Goal: Task Accomplishment & Management: Manage account settings

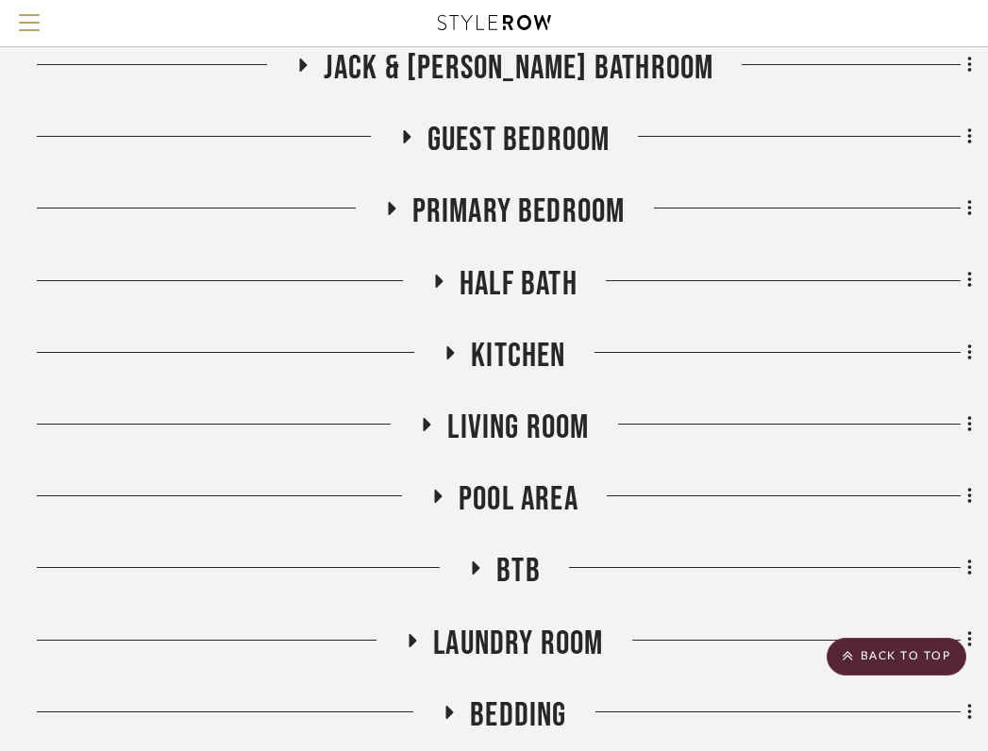
scroll to position [592, 361]
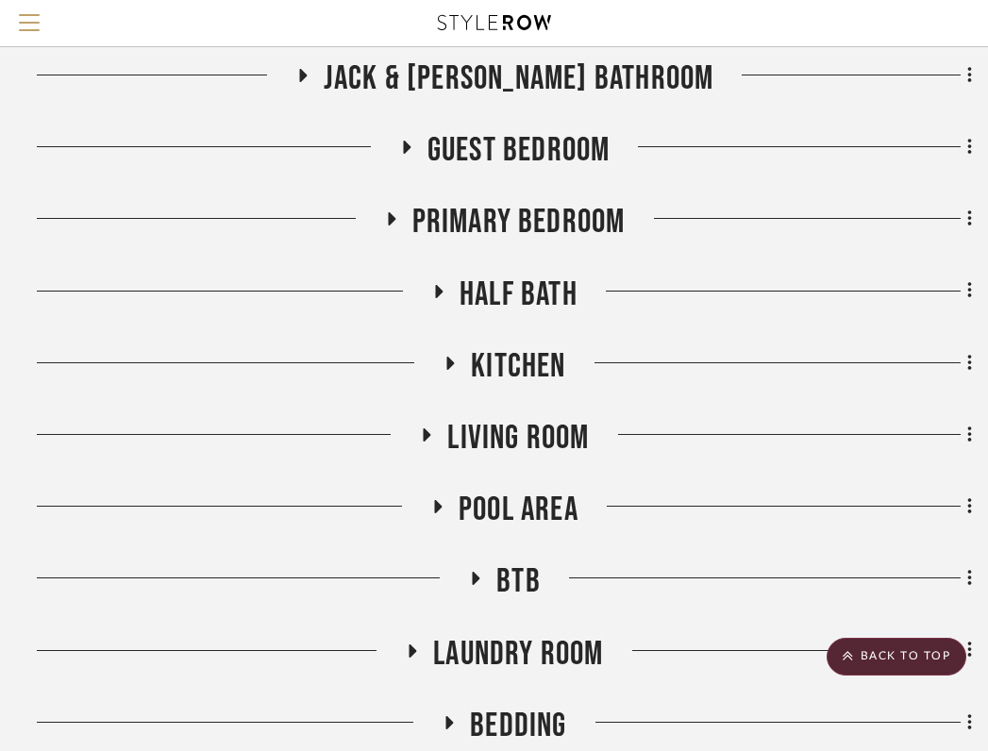
click at [380, 212] on icon at bounding box center [390, 219] width 23 height 14
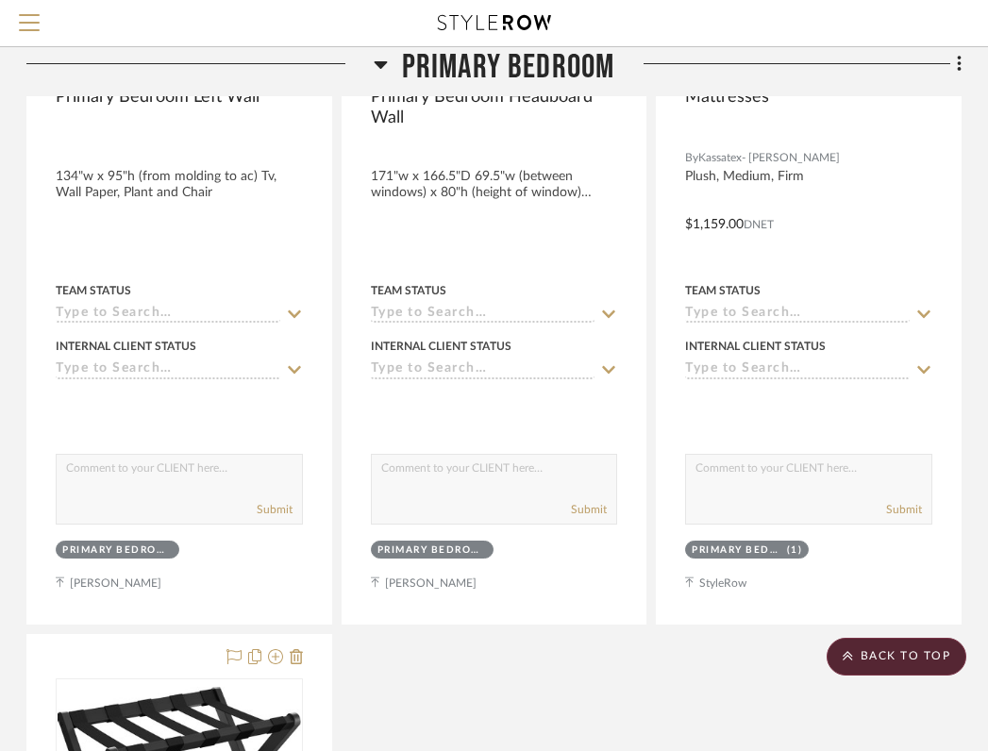
scroll to position [10148, 371]
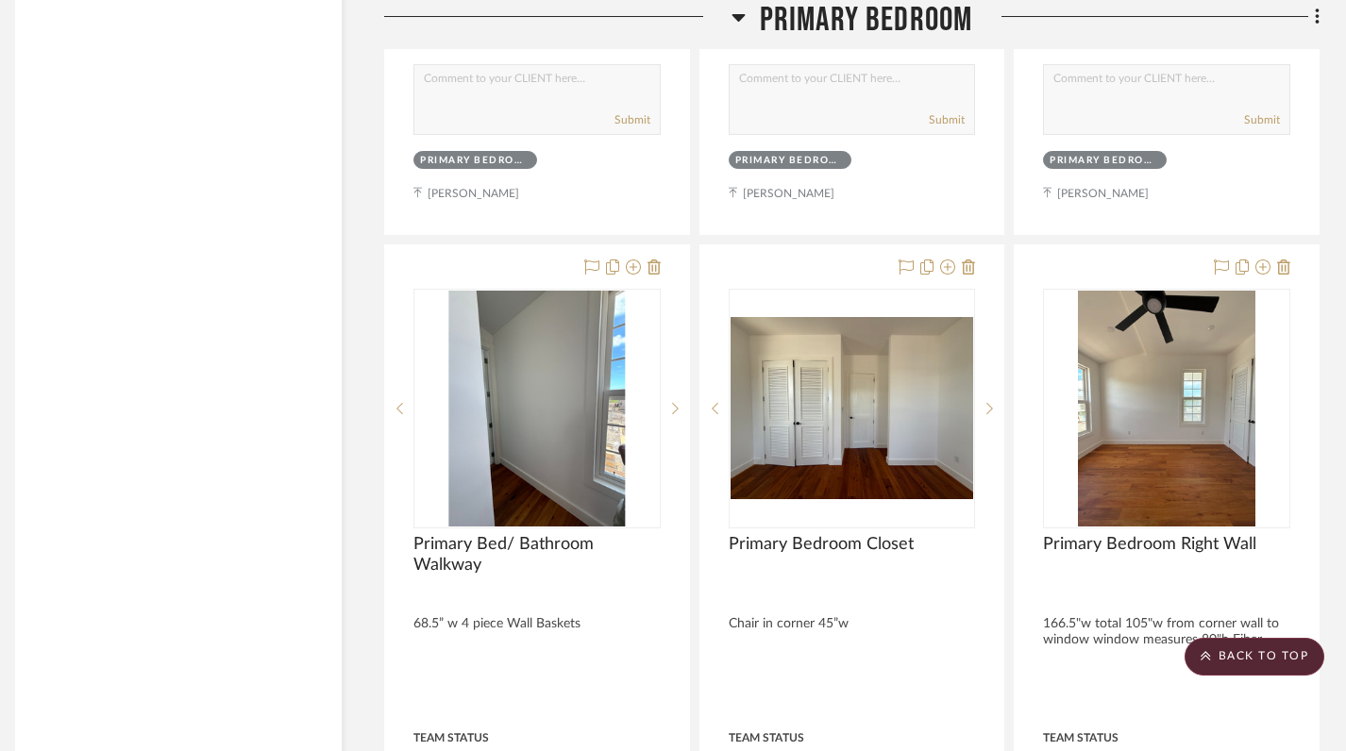
click at [732, 7] on icon at bounding box center [738, 17] width 14 height 23
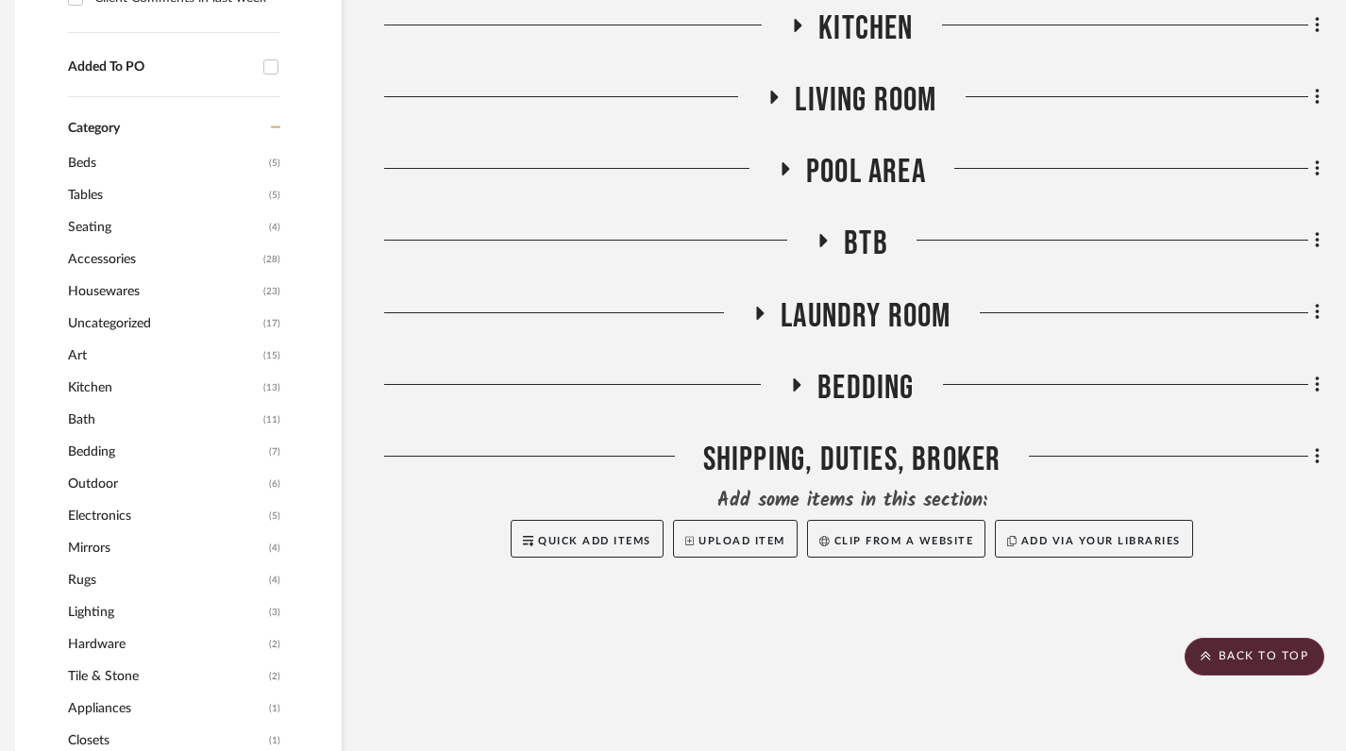
scroll to position [1017, 13]
click at [798, 378] on fa-icon at bounding box center [796, 391] width 14 height 27
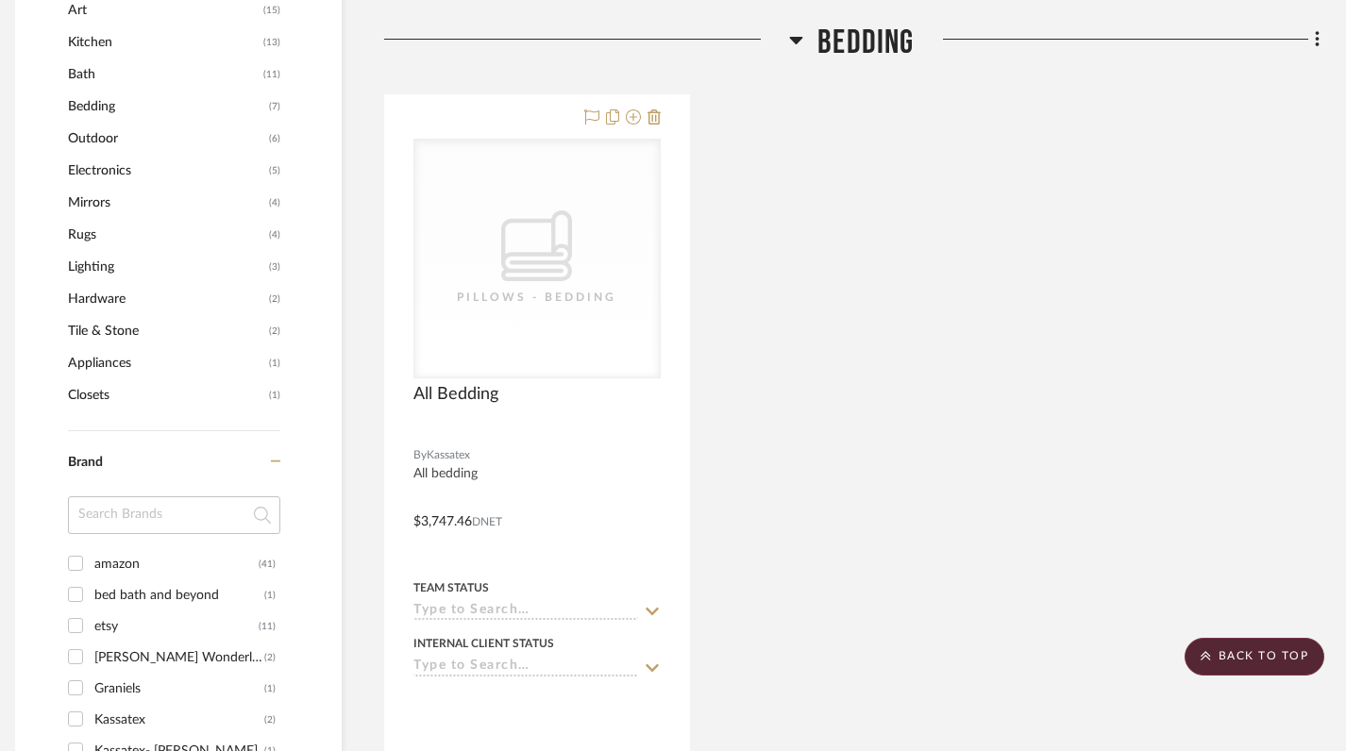
scroll to position [1000, 13]
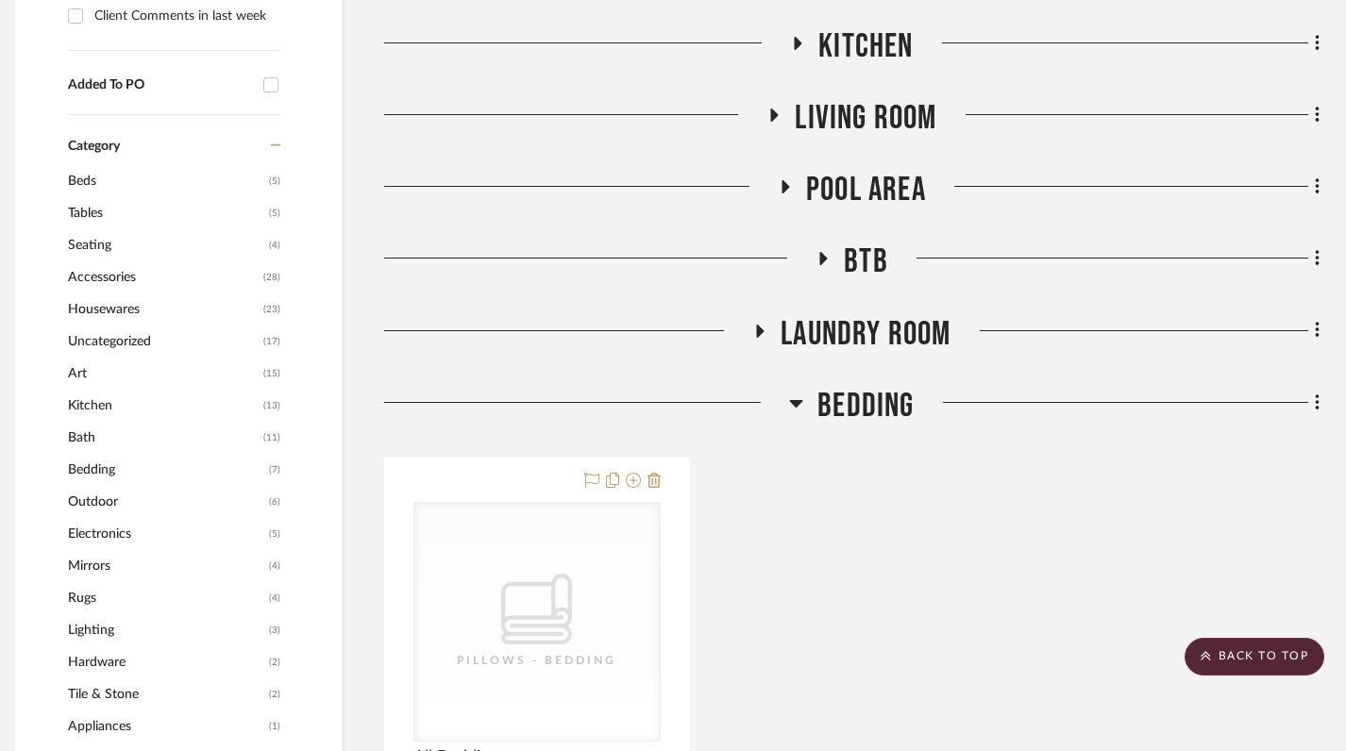
click at [796, 407] on icon at bounding box center [796, 403] width 14 height 23
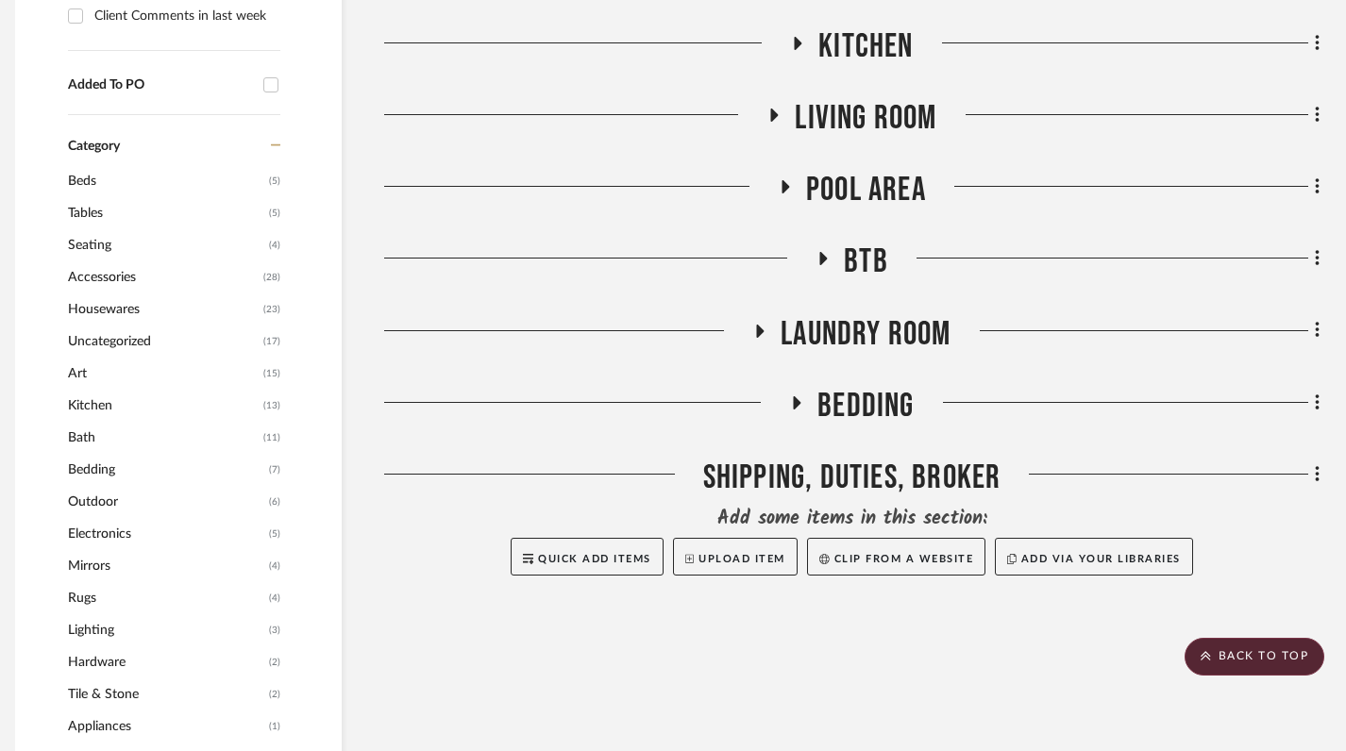
click at [757, 329] on icon at bounding box center [761, 331] width 8 height 13
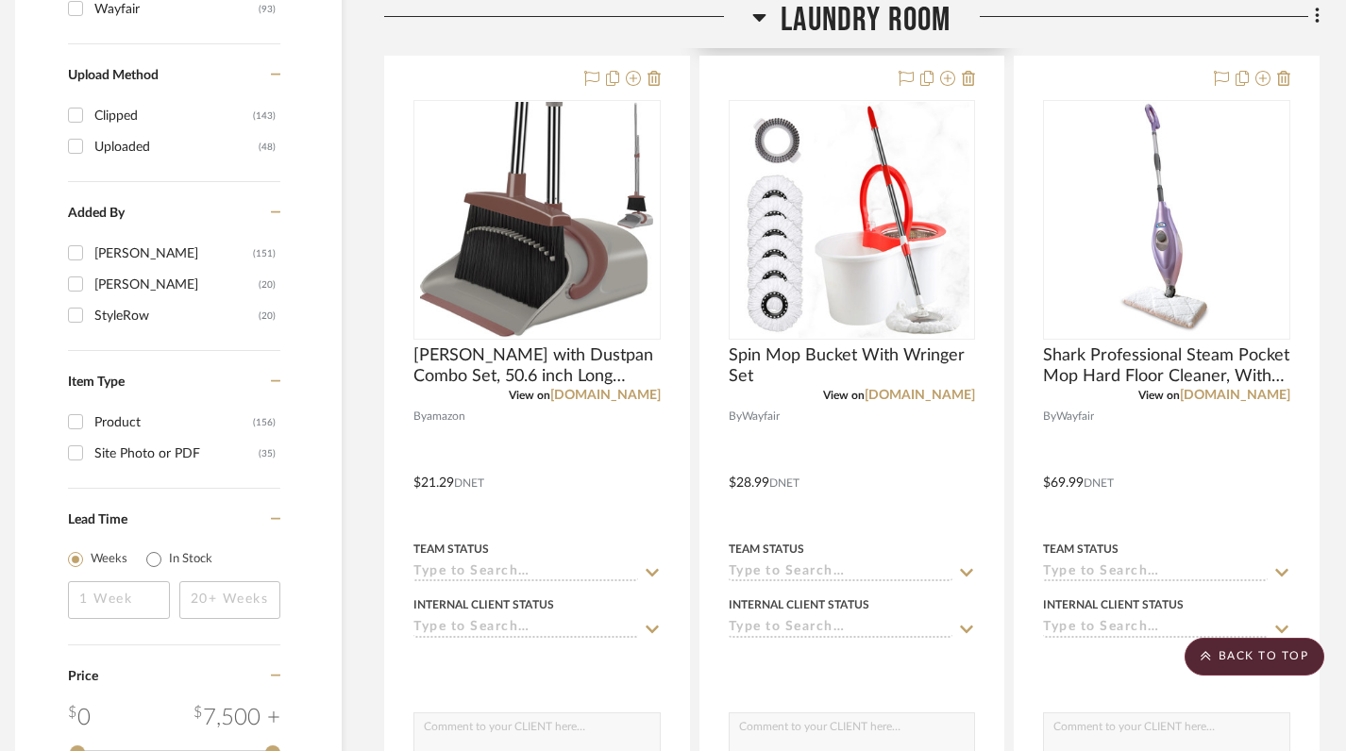
scroll to position [2169, 13]
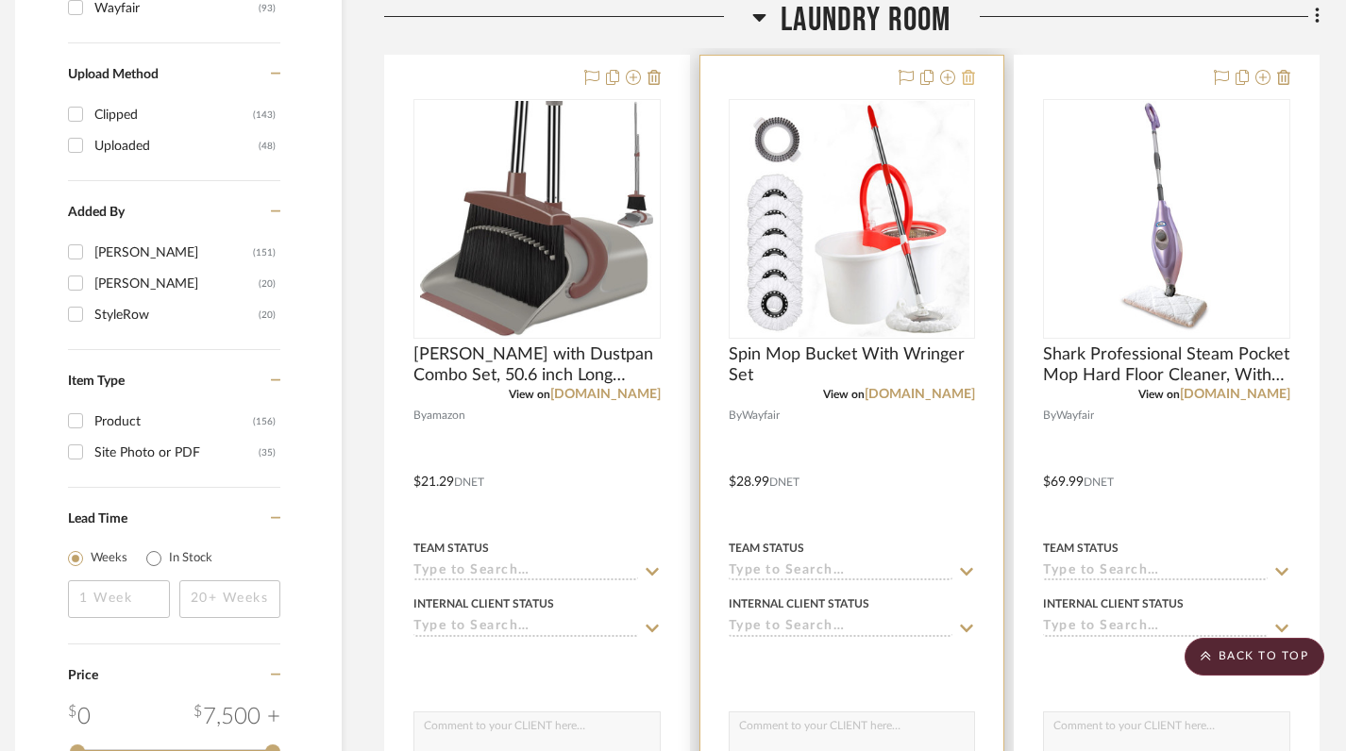
click at [970, 76] on icon at bounding box center [968, 77] width 13 height 15
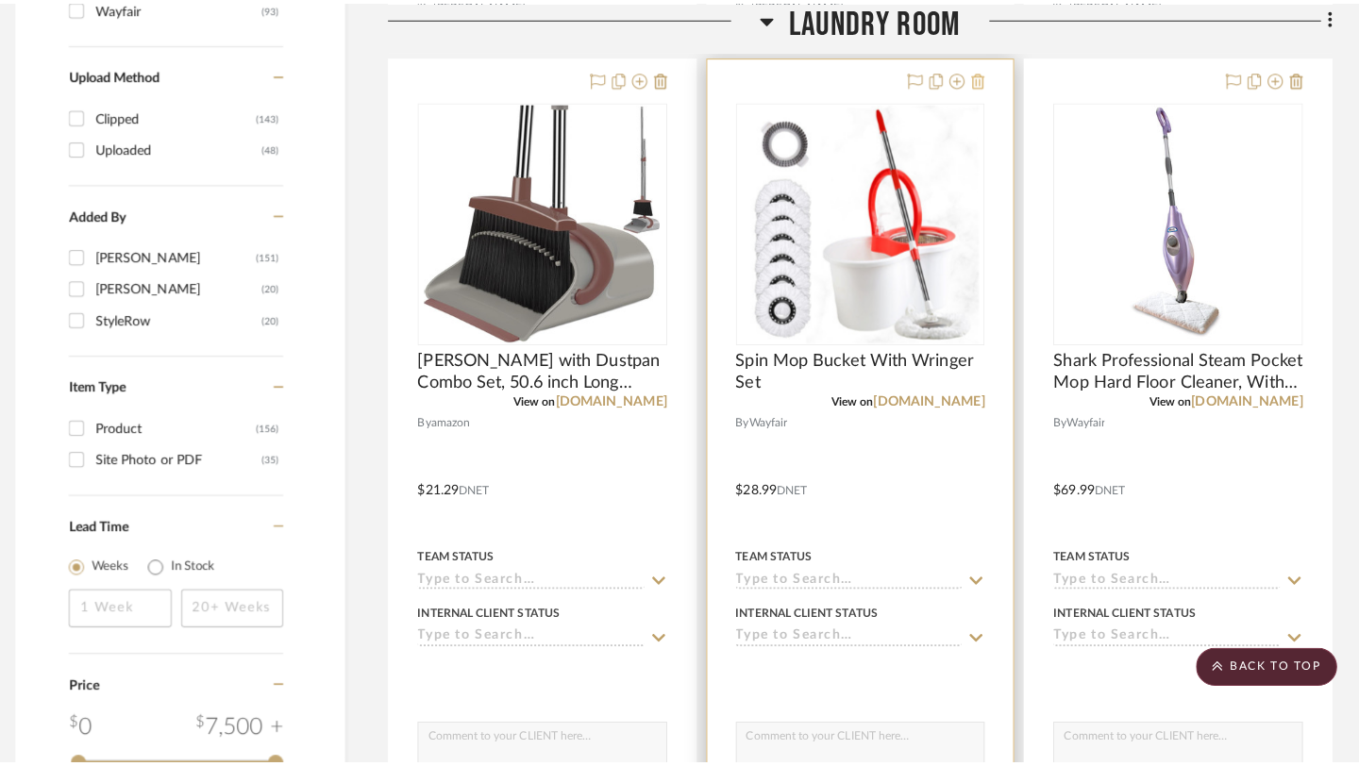
scroll to position [0, 0]
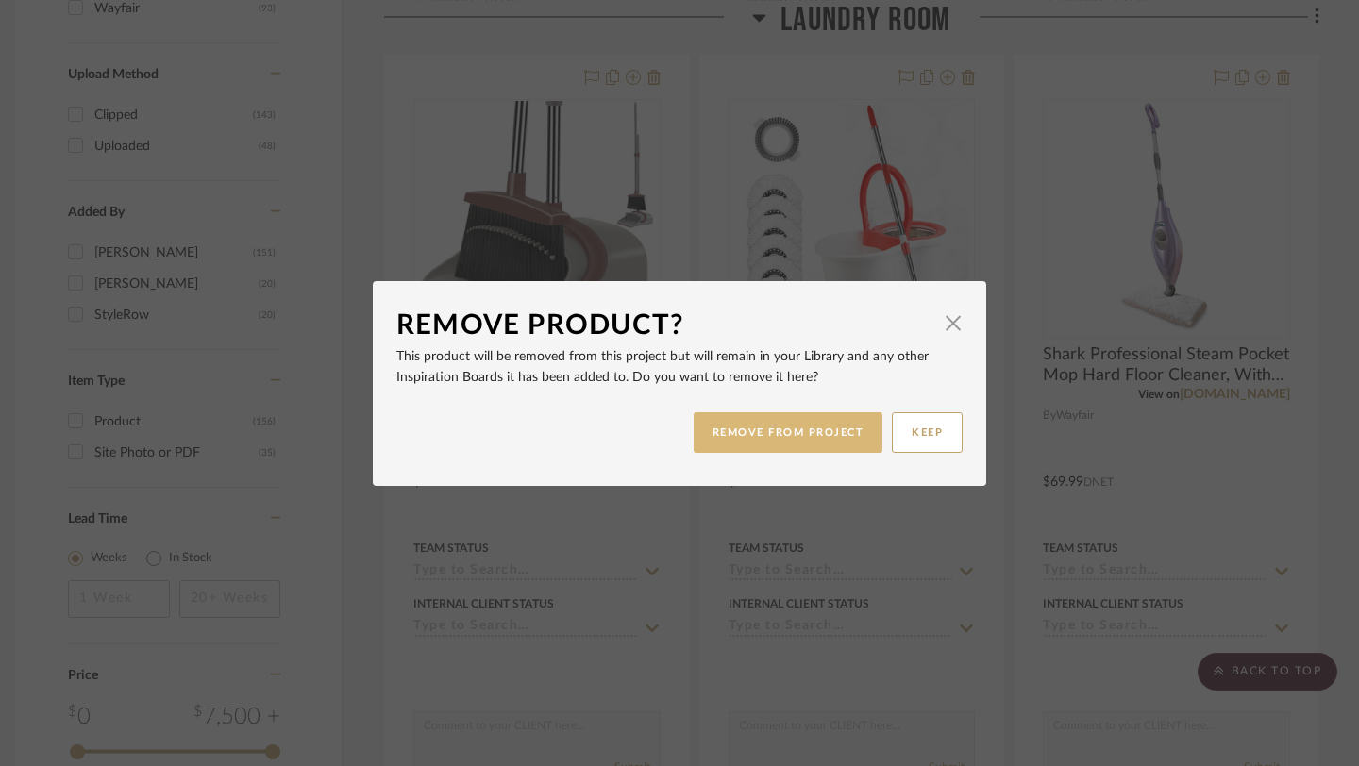
click at [775, 438] on button "REMOVE FROM PROJECT" at bounding box center [789, 432] width 190 height 41
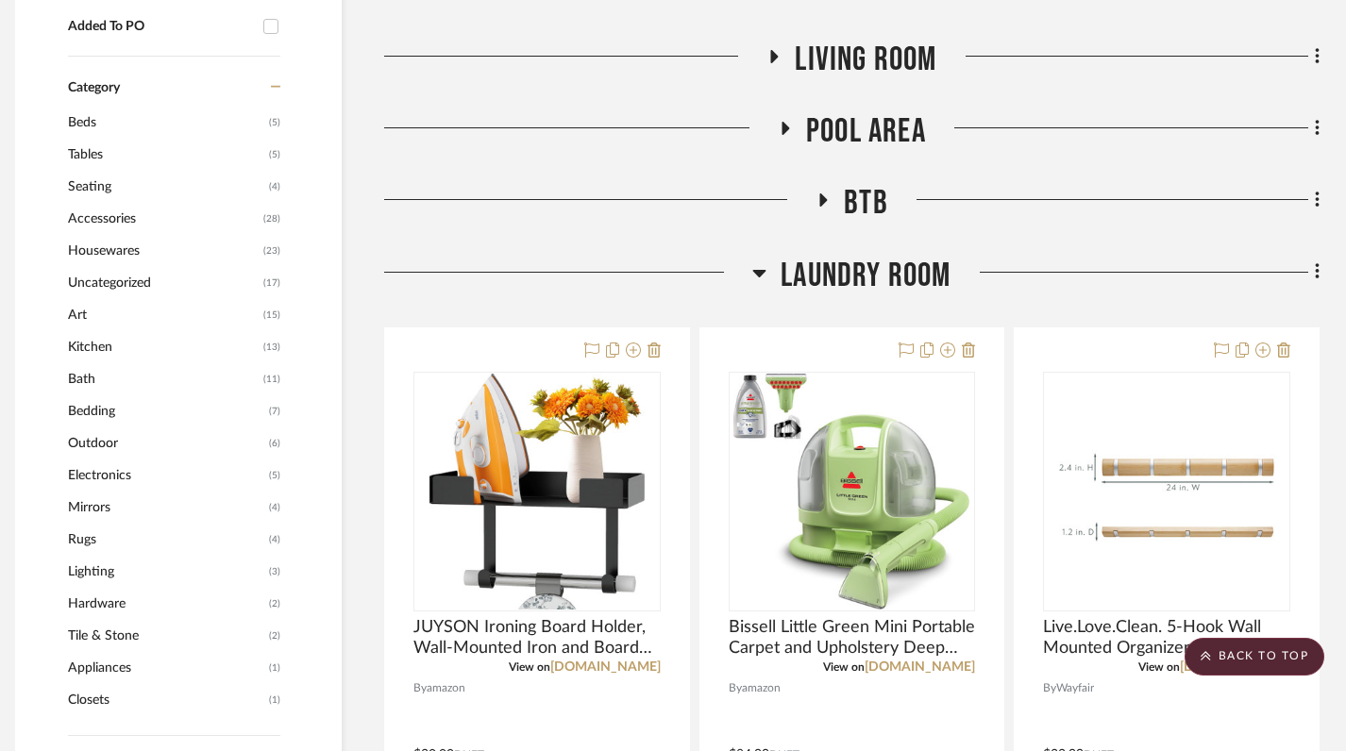
scroll to position [957, 13]
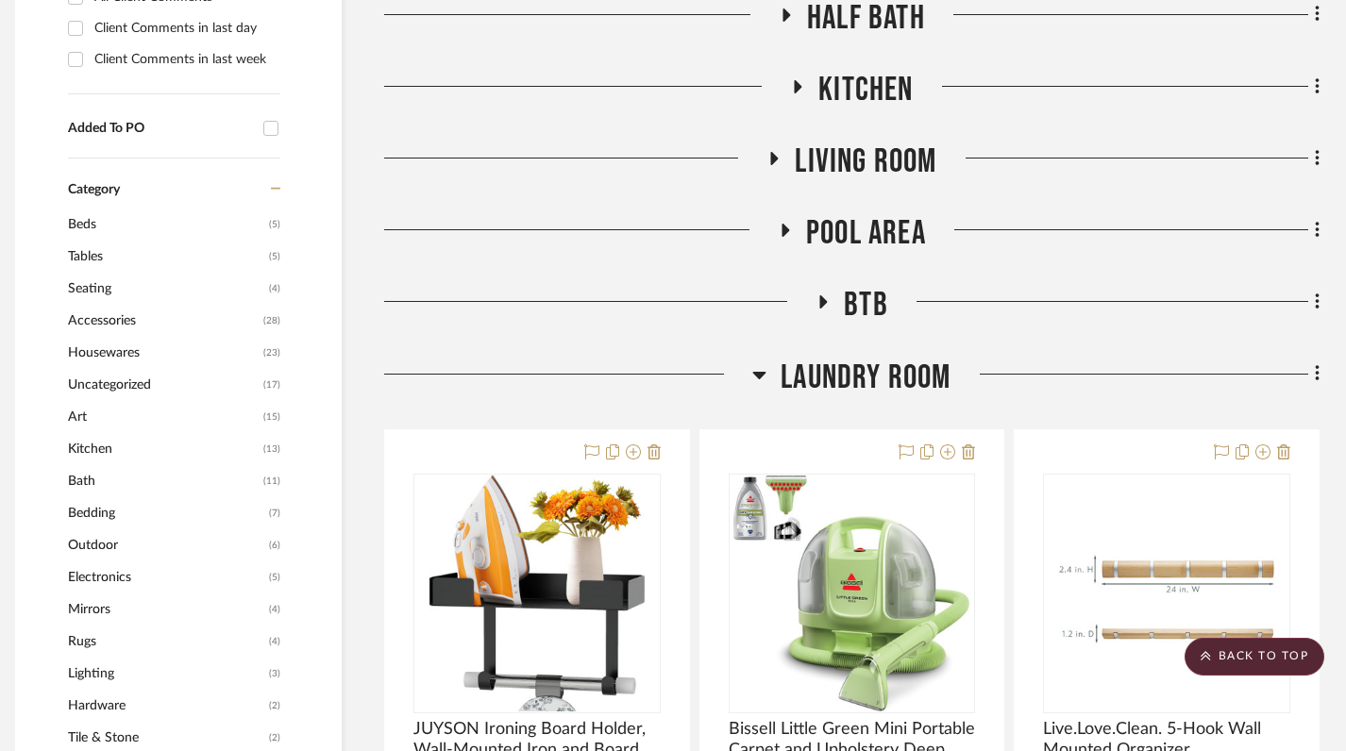
click at [762, 383] on icon at bounding box center [759, 374] width 14 height 23
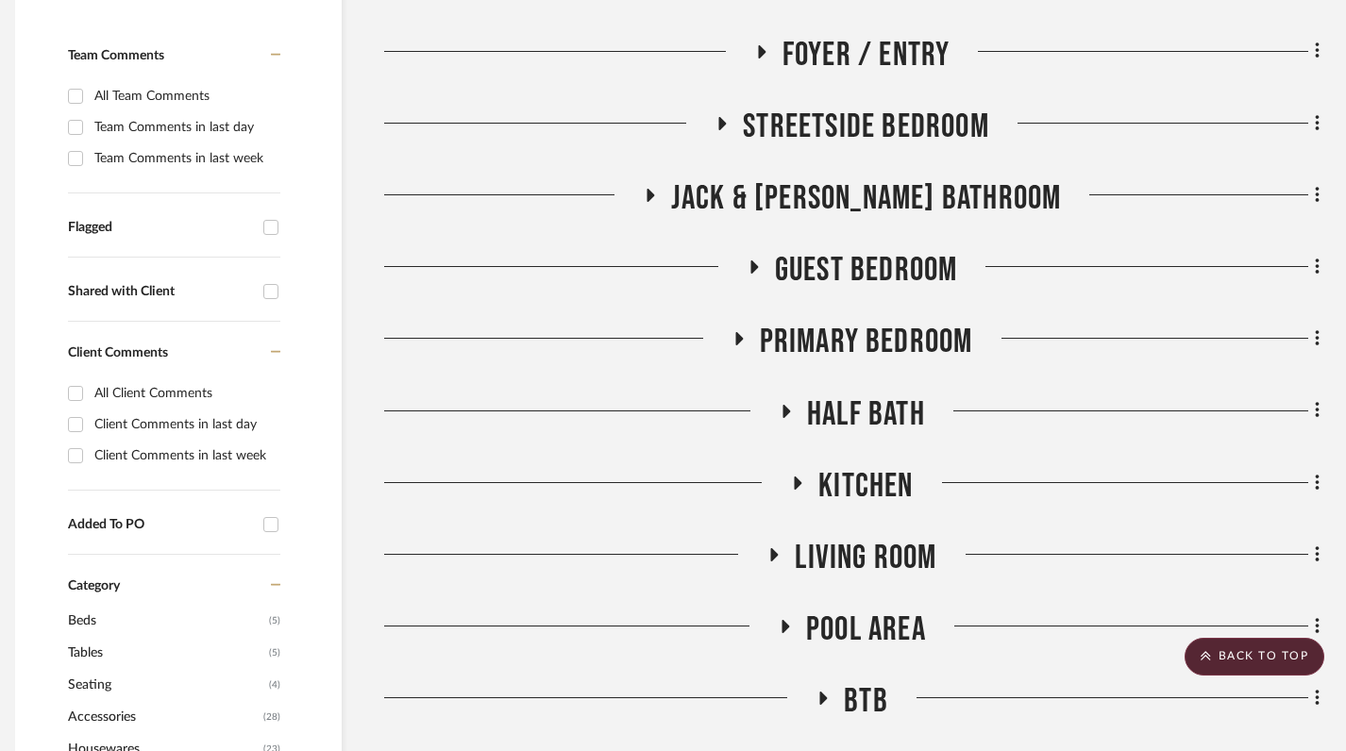
scroll to position [560, 13]
click at [749, 266] on icon at bounding box center [753, 268] width 23 height 14
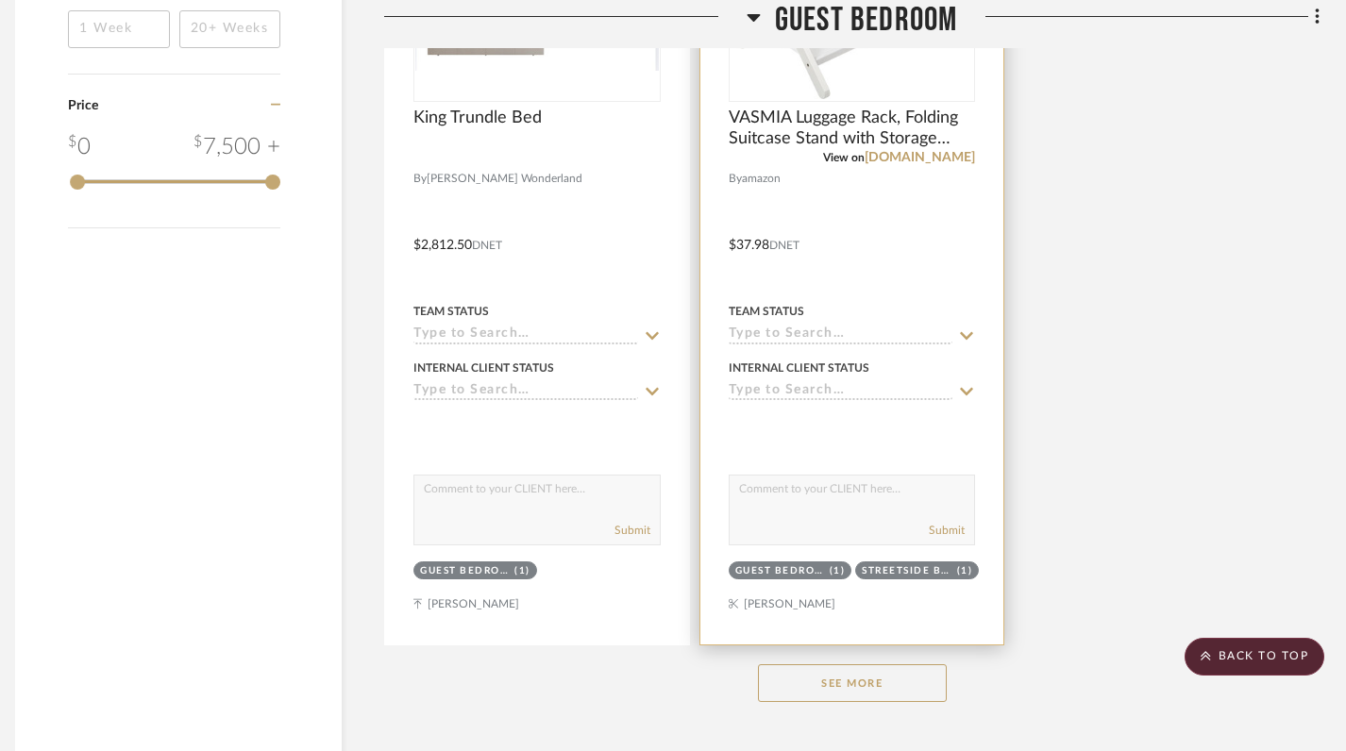
scroll to position [2781, 13]
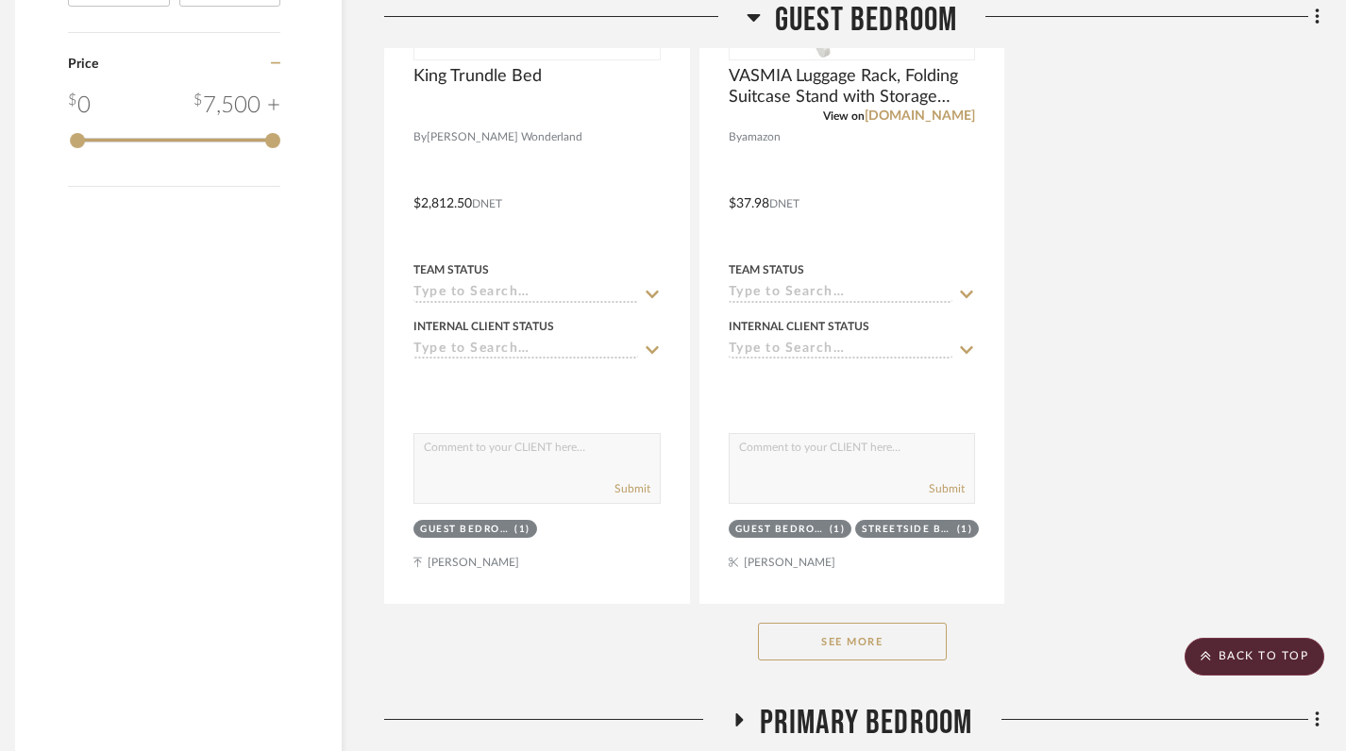
click at [851, 635] on button "See More" at bounding box center [852, 642] width 189 height 38
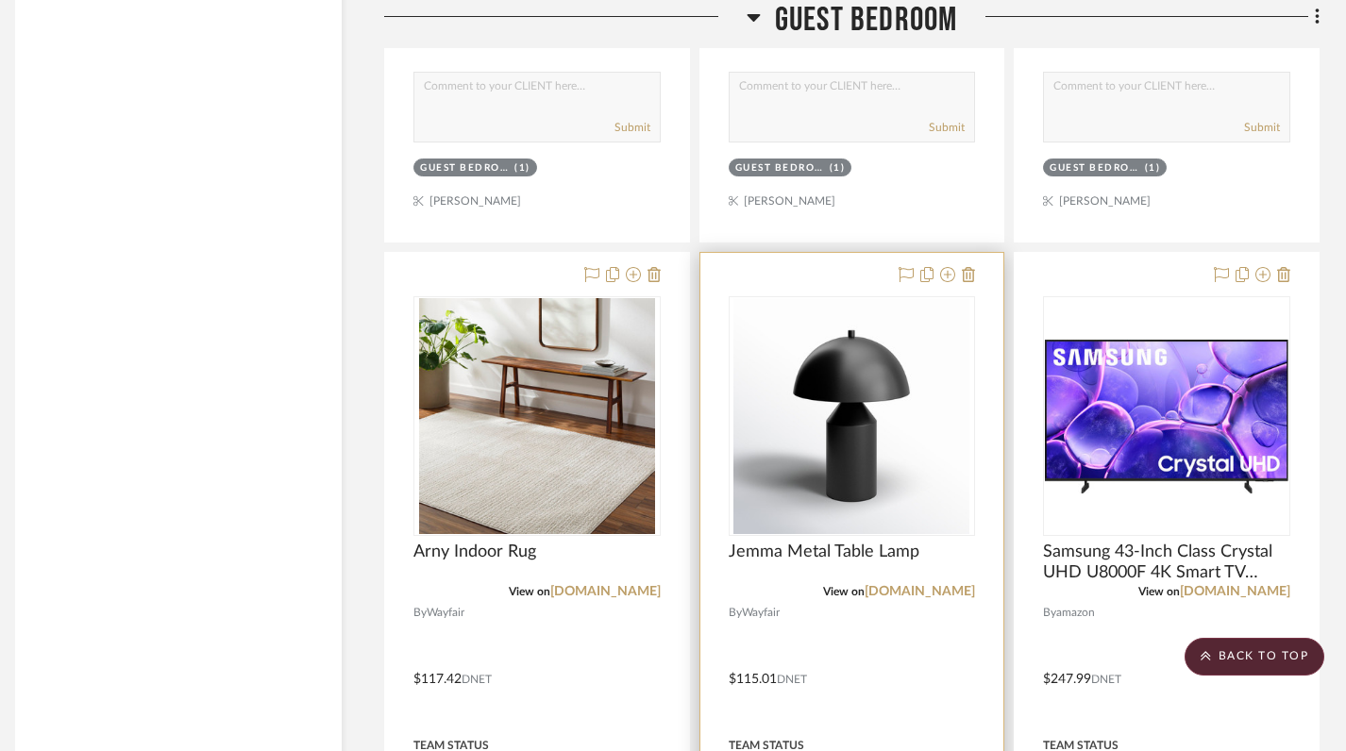
scroll to position [4818, 13]
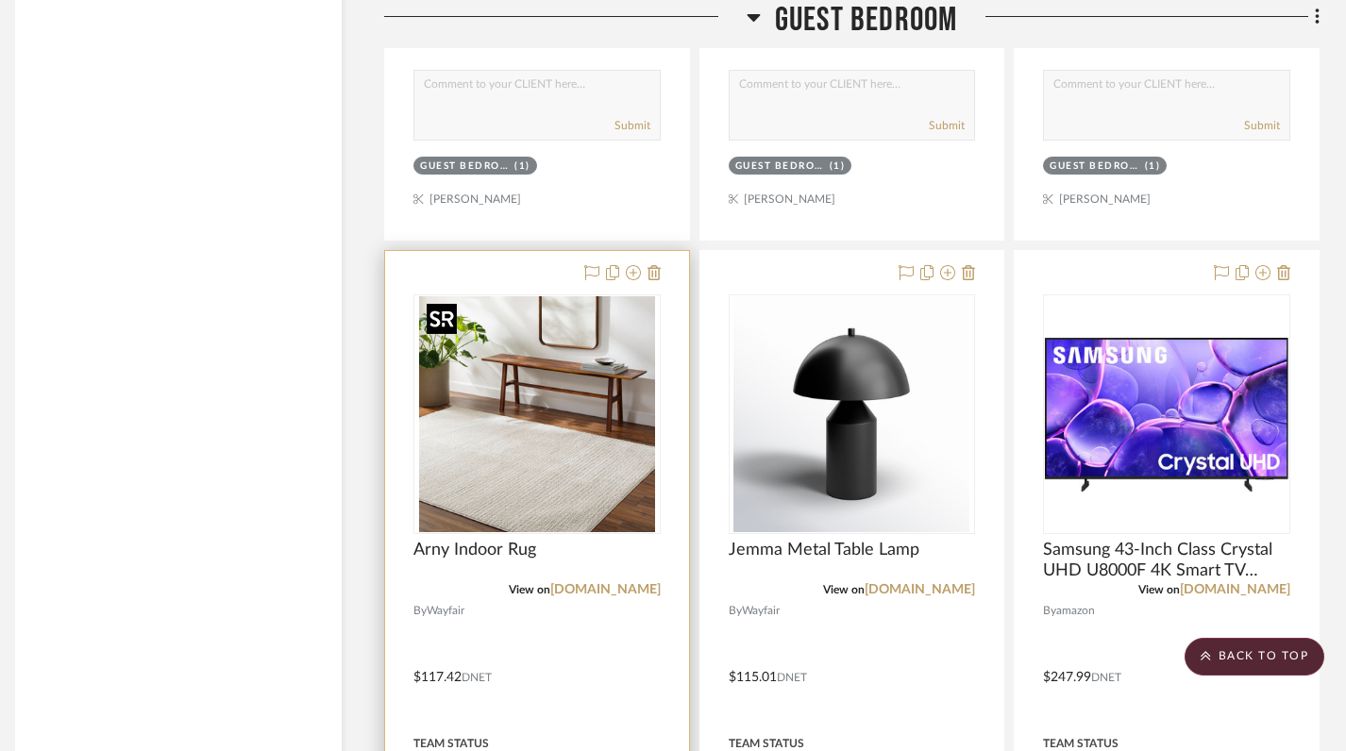
click at [514, 490] on img "0" at bounding box center [537, 414] width 236 height 236
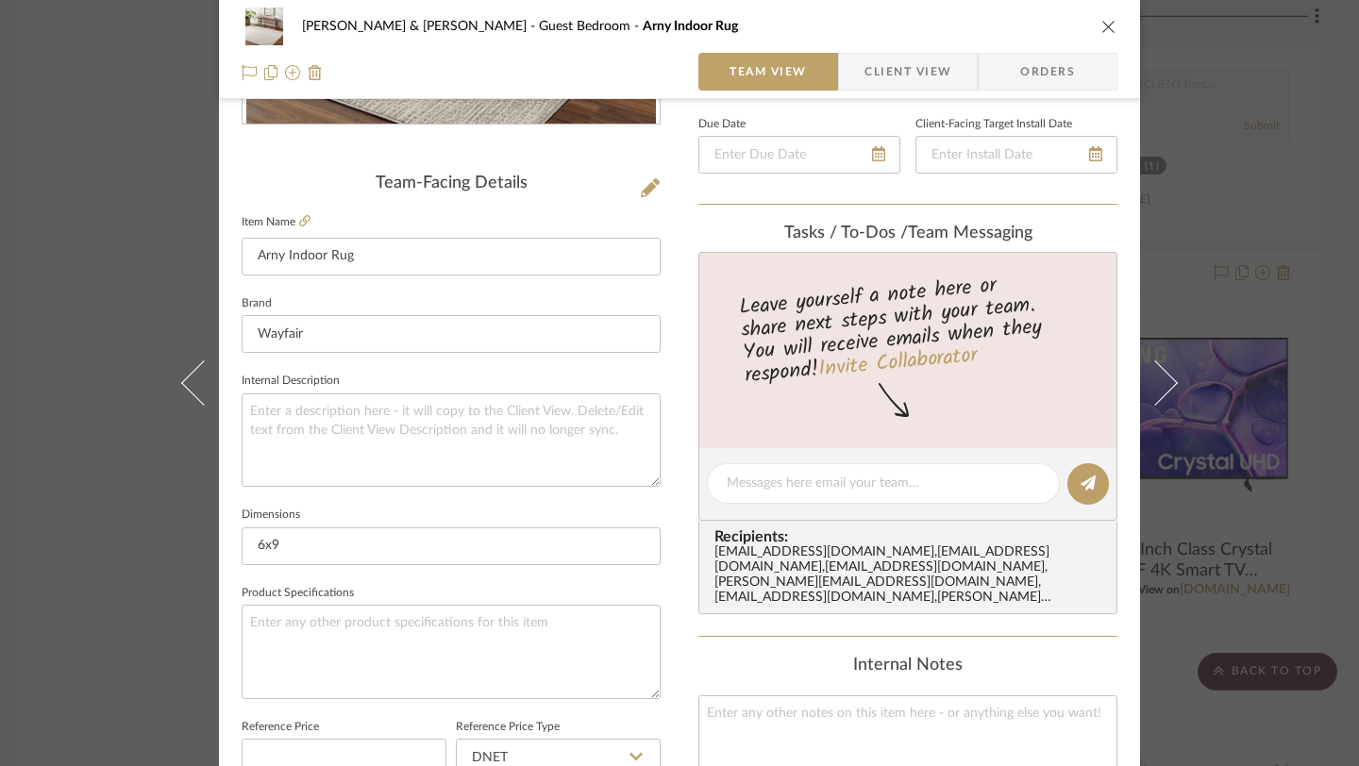
scroll to position [423, 0]
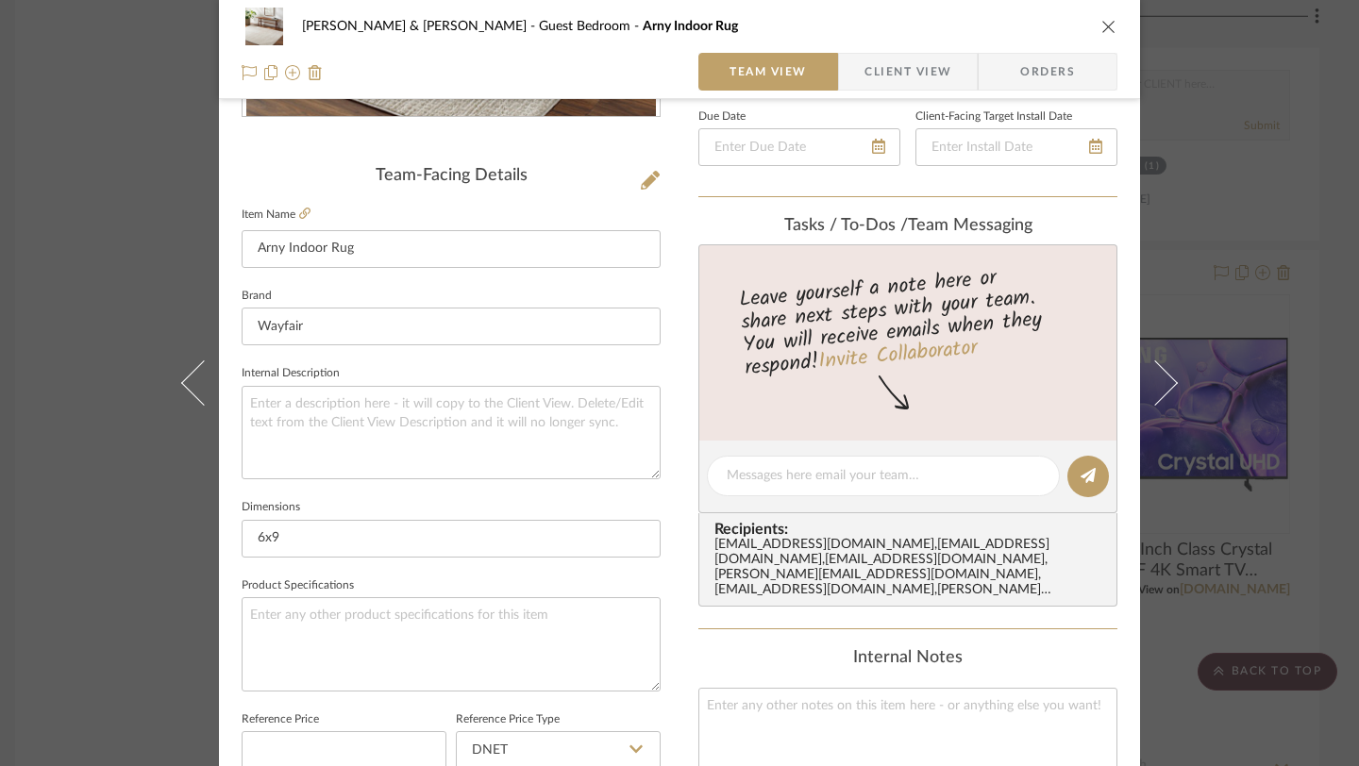
click at [1101, 27] on icon "close" at bounding box center [1108, 26] width 15 height 15
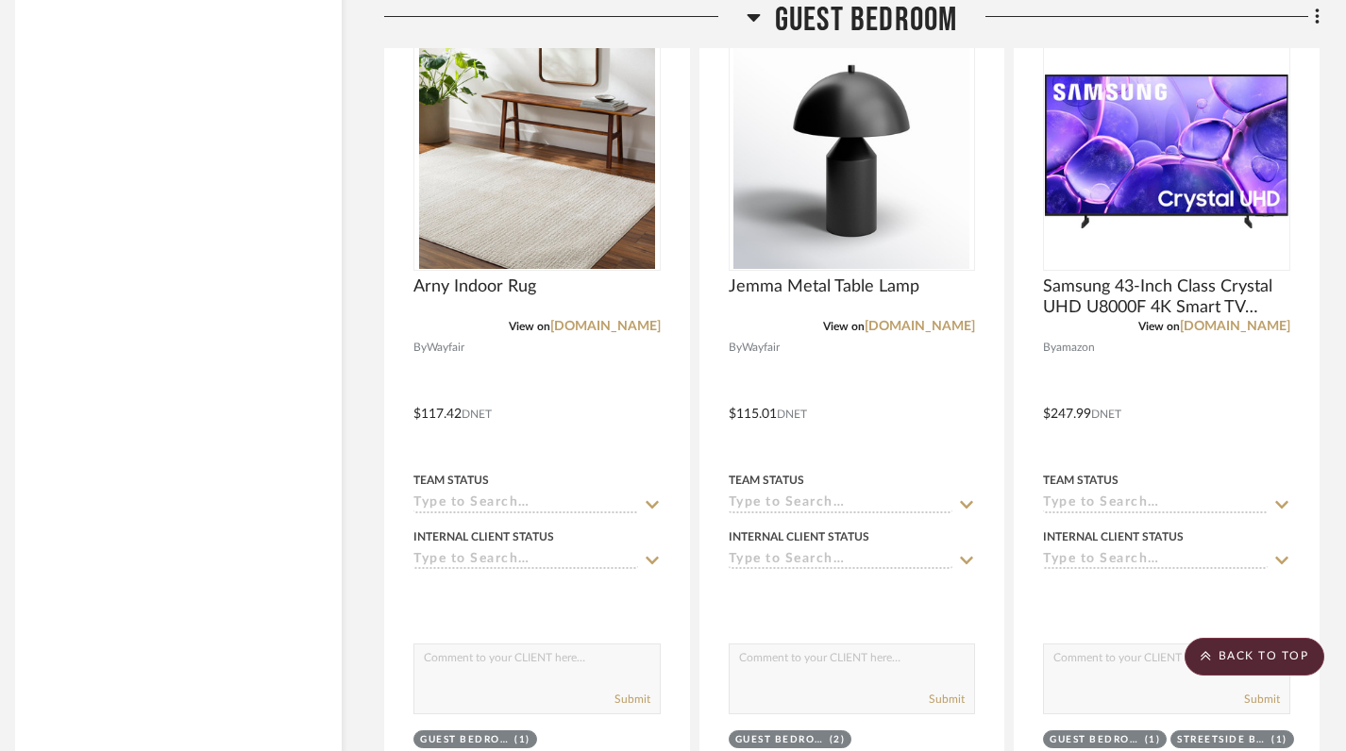
scroll to position [4885, 13]
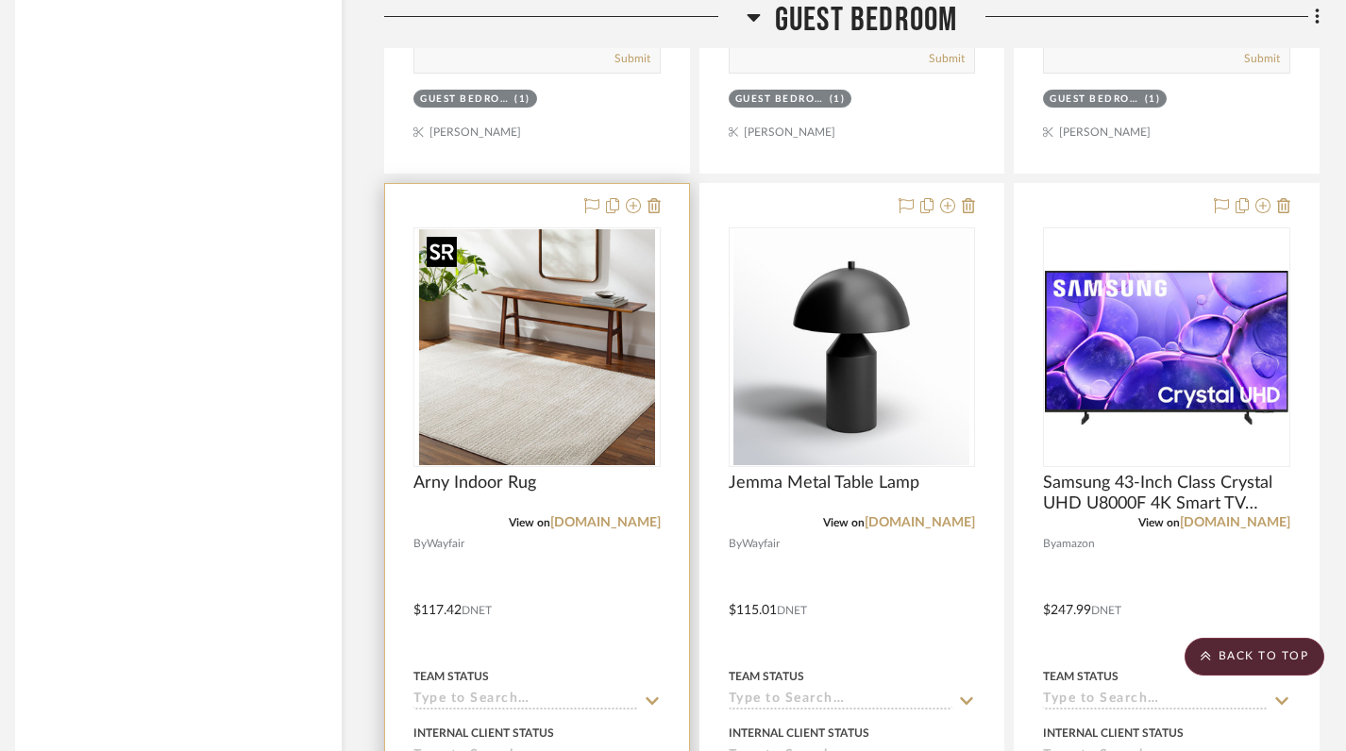
click at [557, 426] on img "0" at bounding box center [537, 347] width 236 height 236
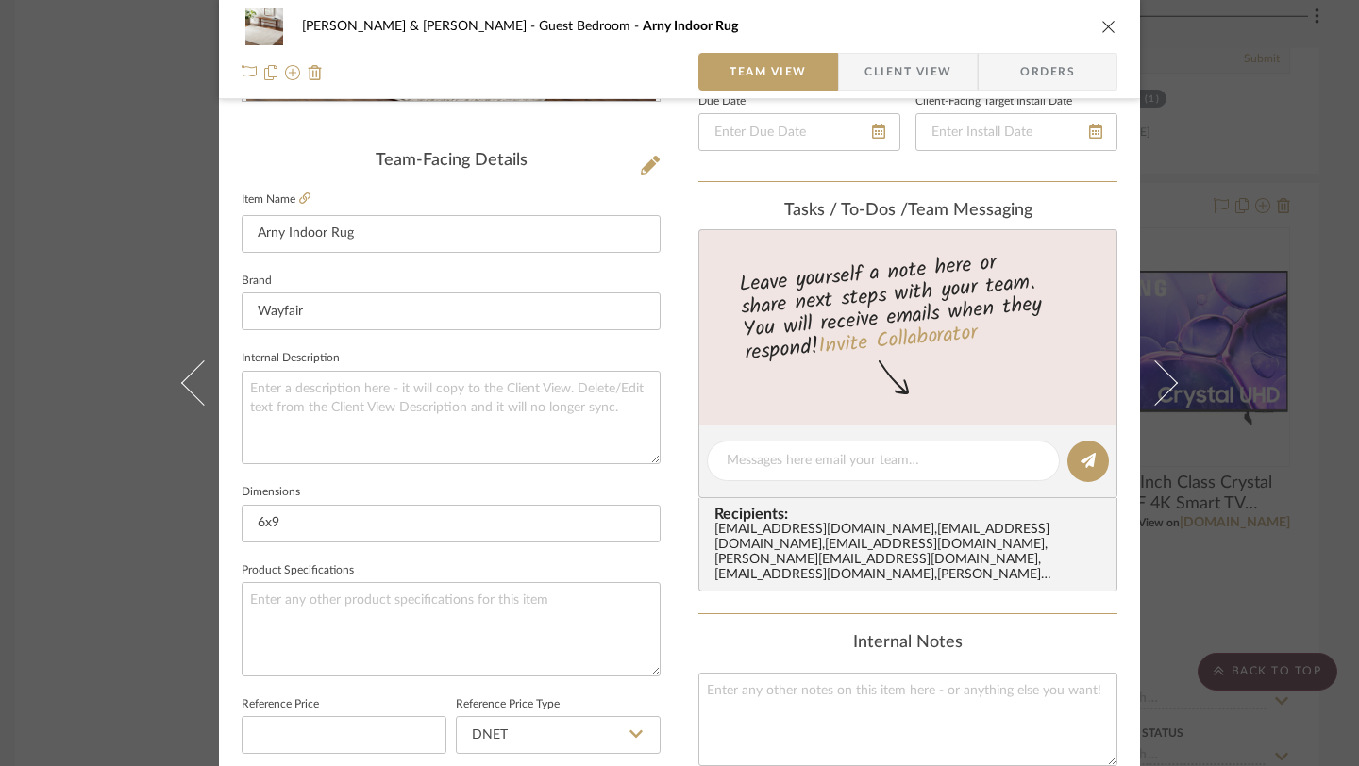
scroll to position [450, 0]
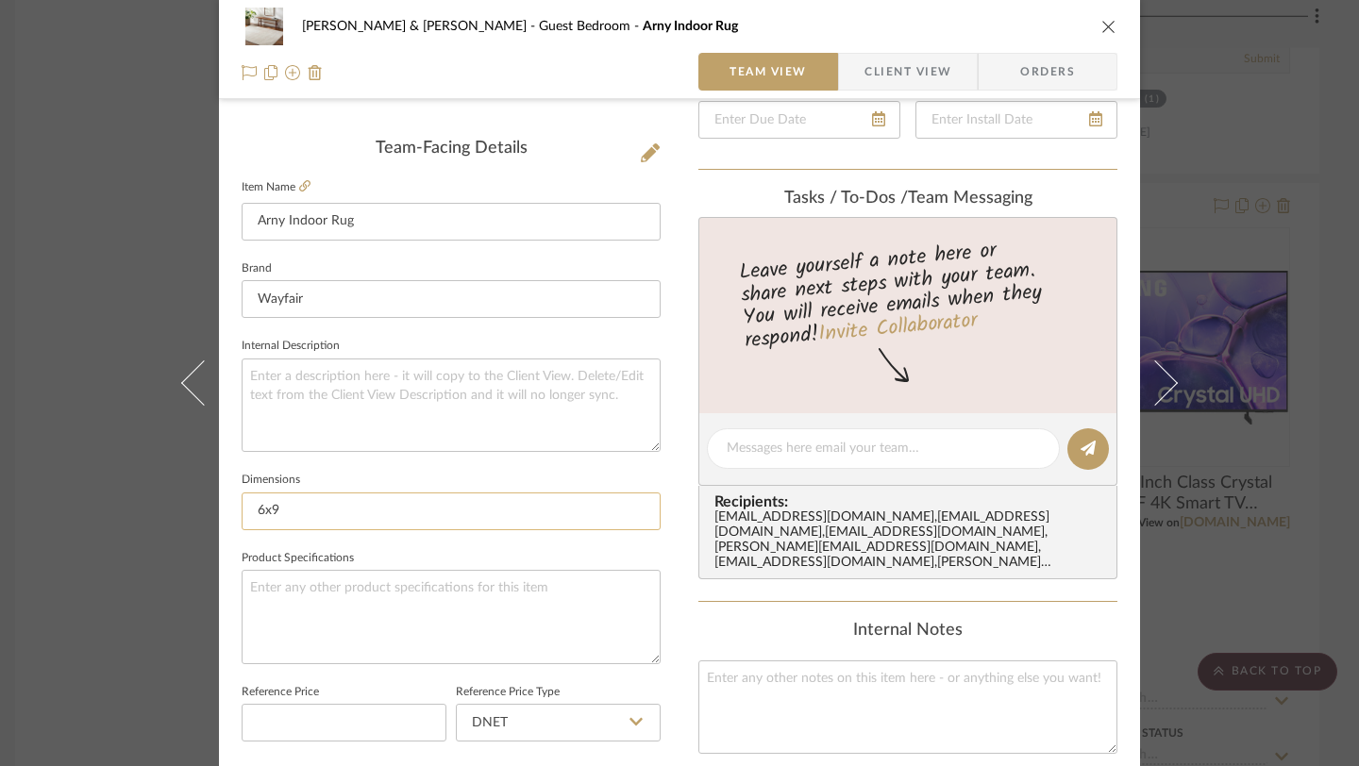
click at [303, 500] on input "6x9" at bounding box center [451, 512] width 419 height 38
click at [294, 514] on input "6x9" at bounding box center [451, 512] width 419 height 38
type input "6"
type input "8x10"
click at [745, 621] on div "Internal Notes" at bounding box center [907, 631] width 419 height 21
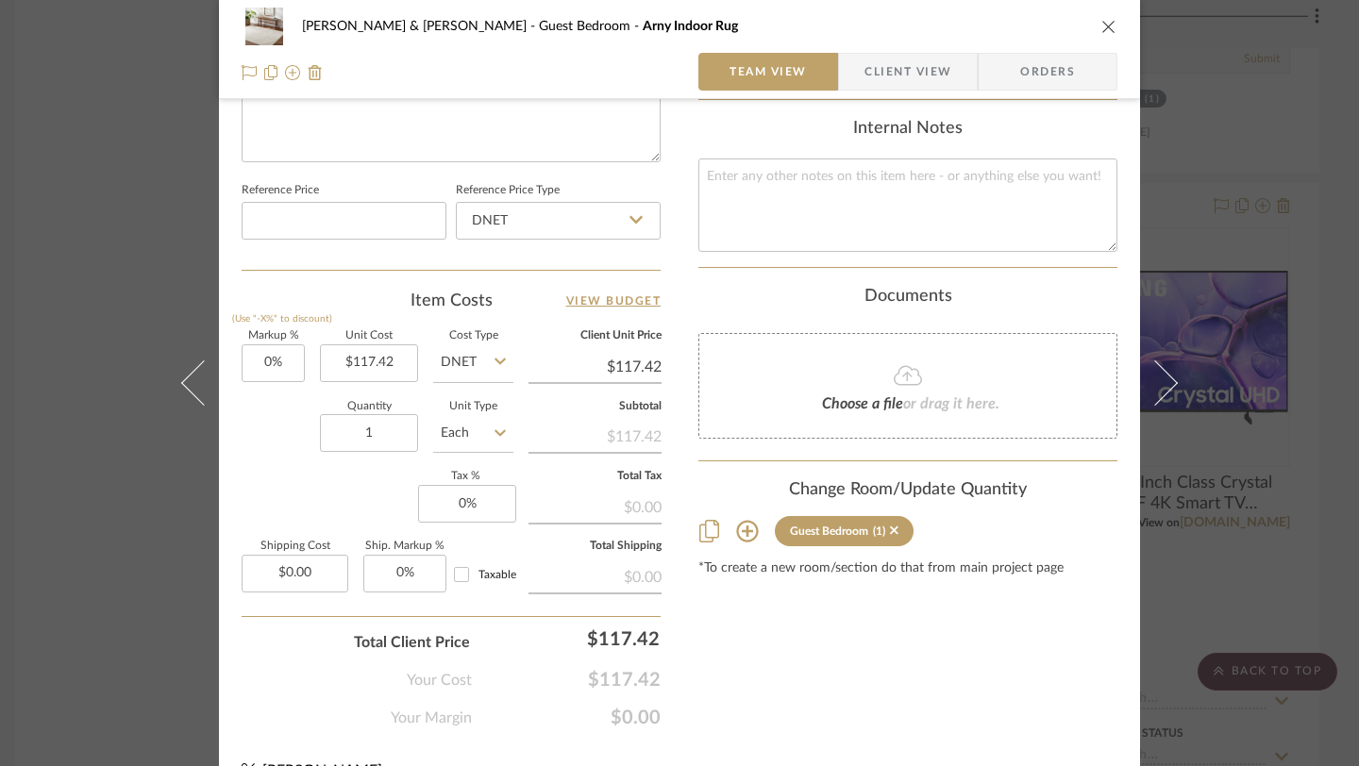
scroll to position [972, 0]
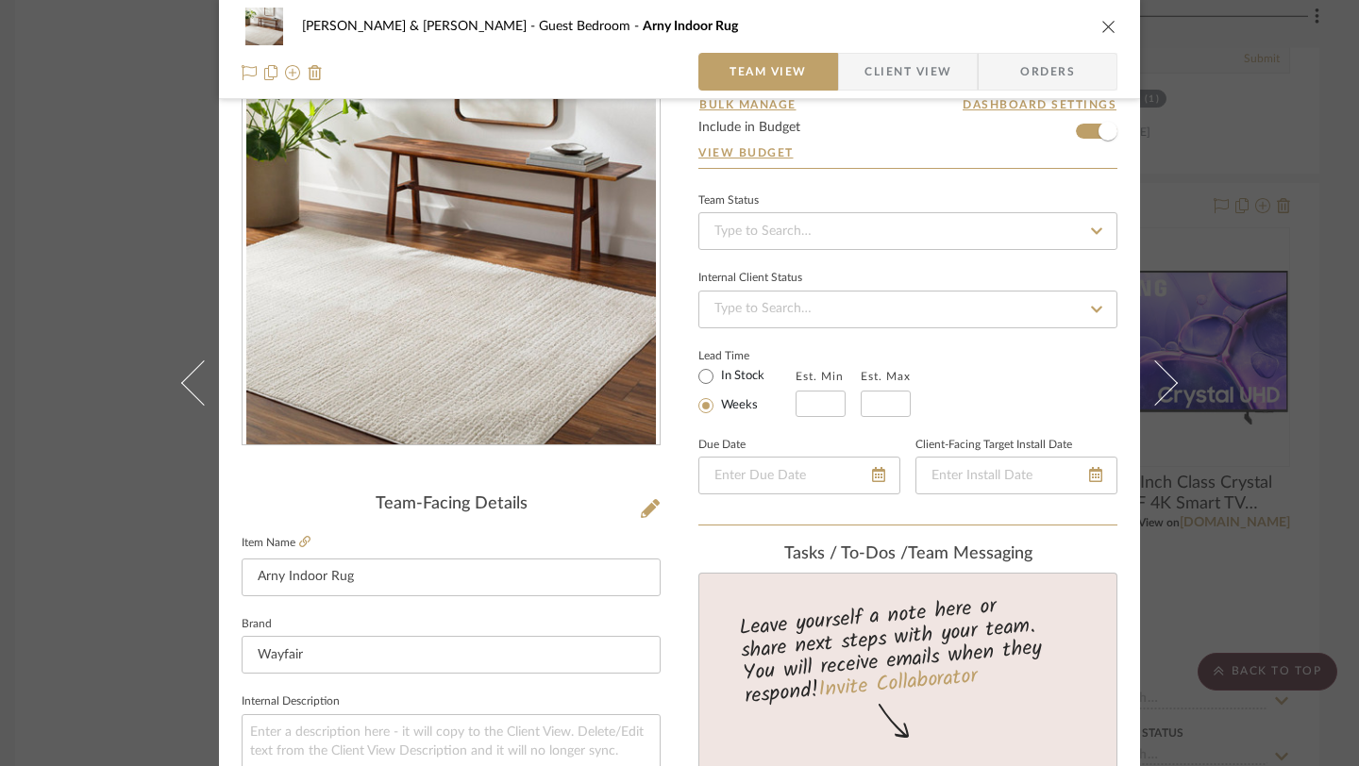
scroll to position [0, 0]
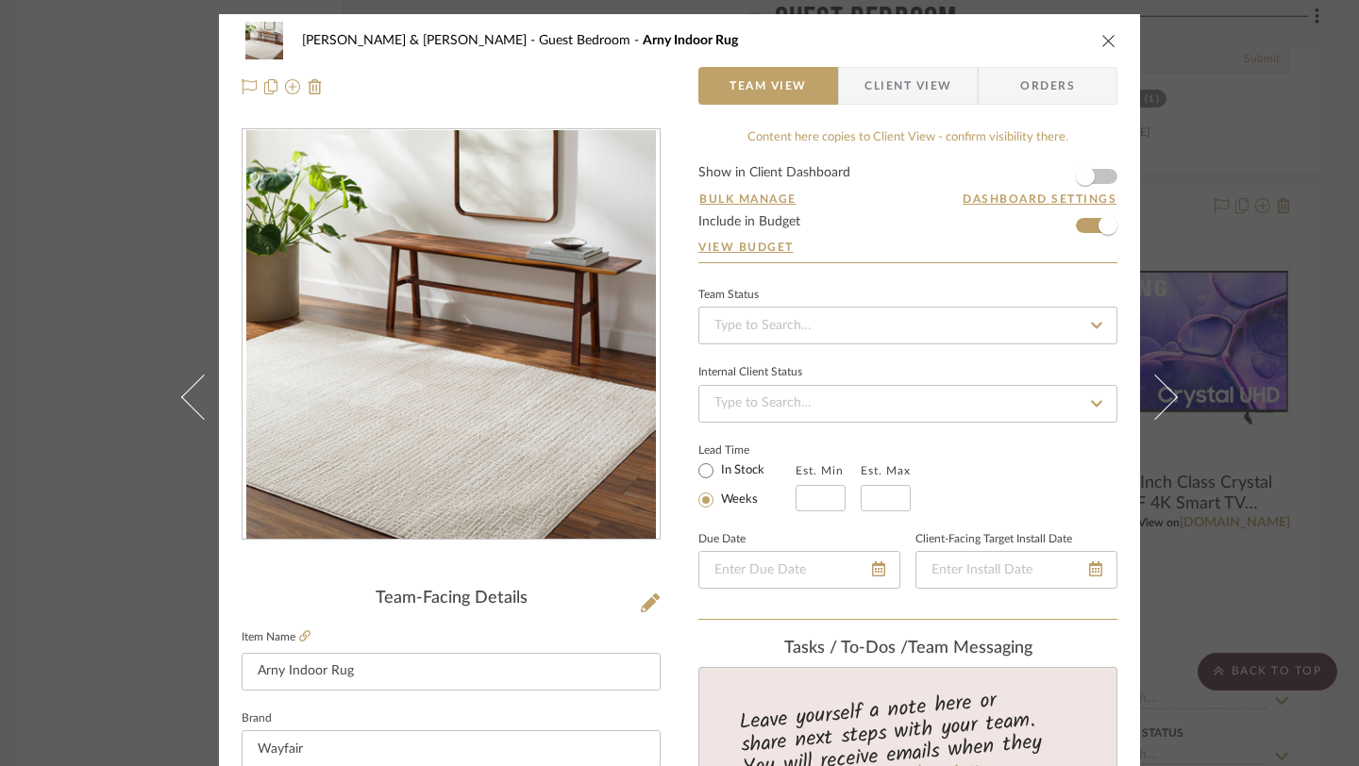
click at [1106, 46] on icon "close" at bounding box center [1108, 40] width 15 height 15
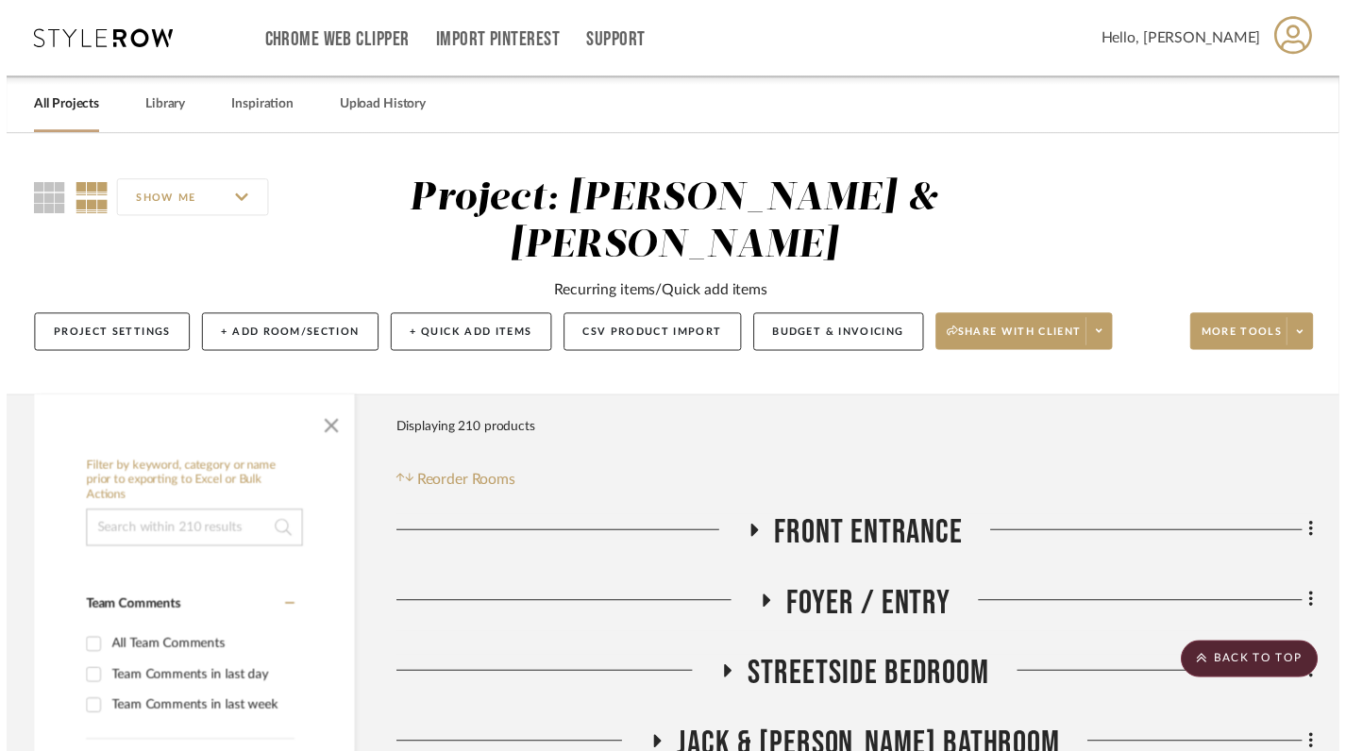
scroll to position [4885, 13]
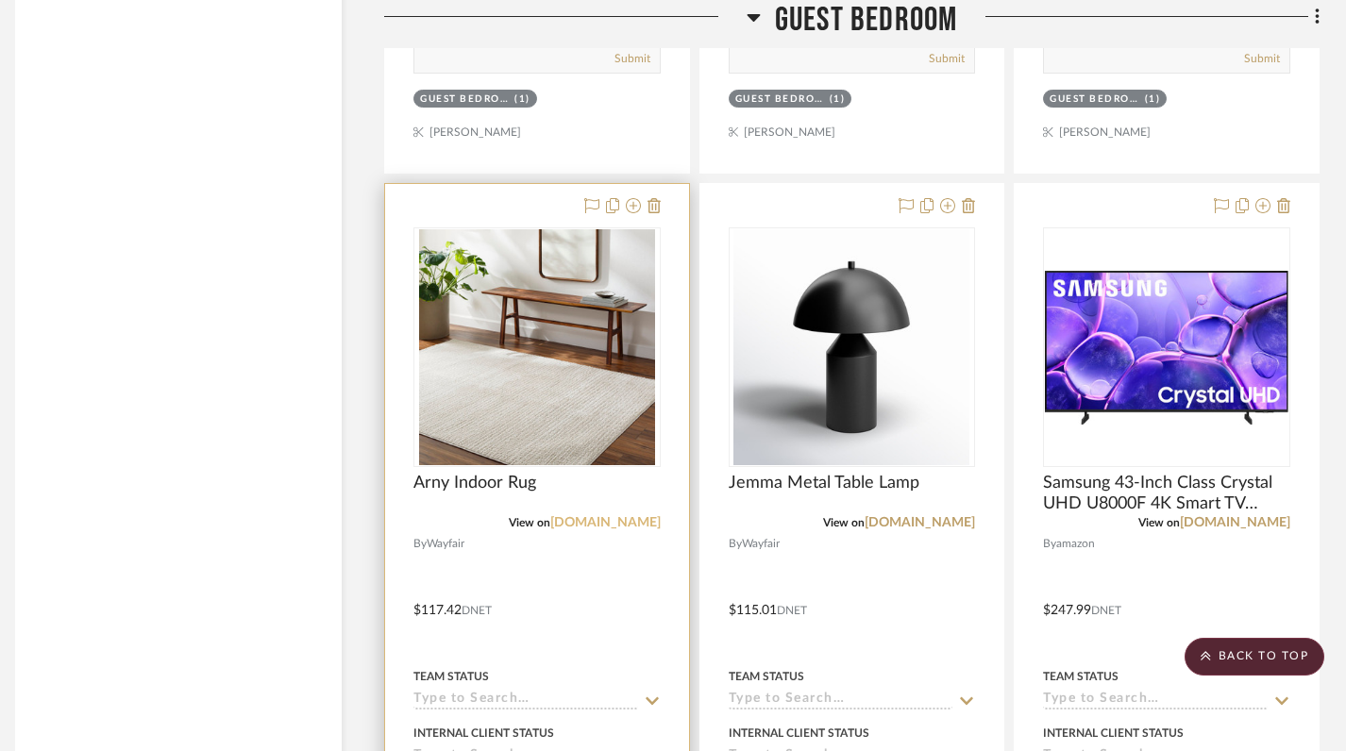
click at [634, 527] on link "[DOMAIN_NAME]" at bounding box center [605, 522] width 110 height 13
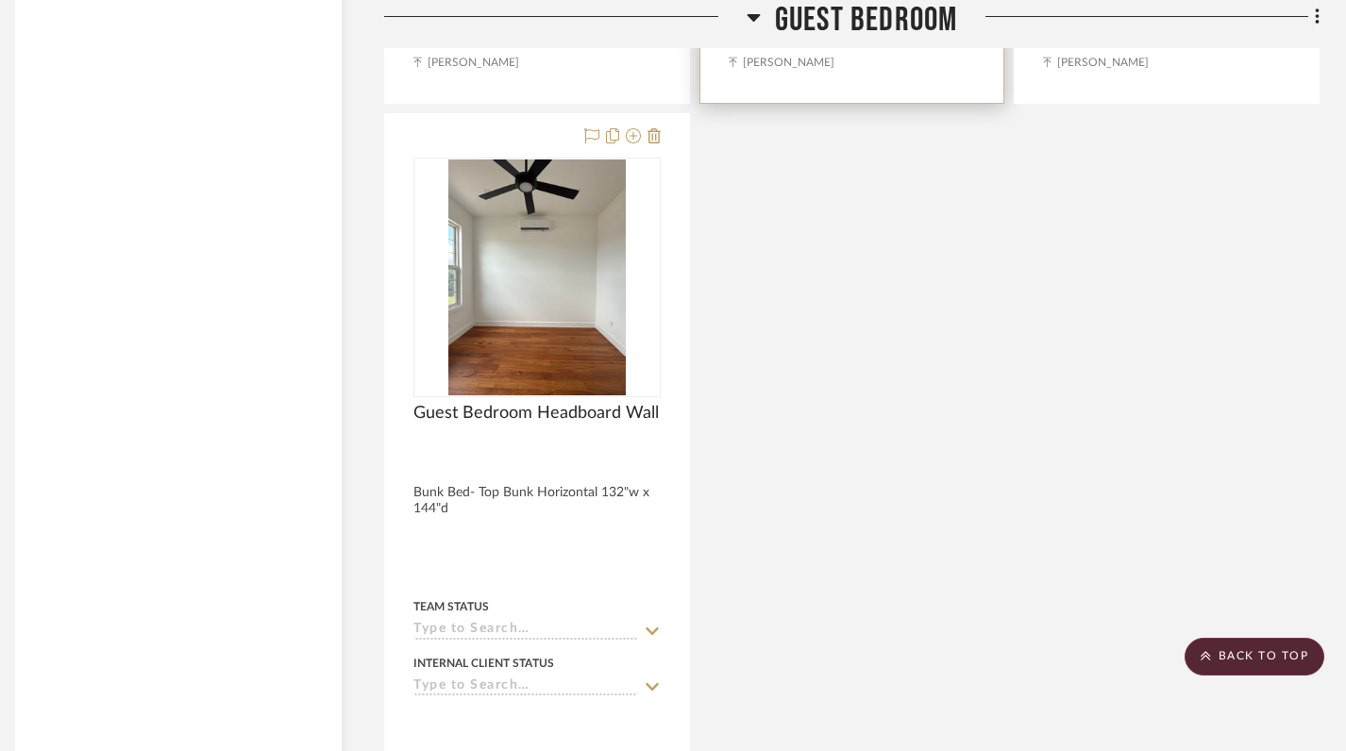
scroll to position [7550, 13]
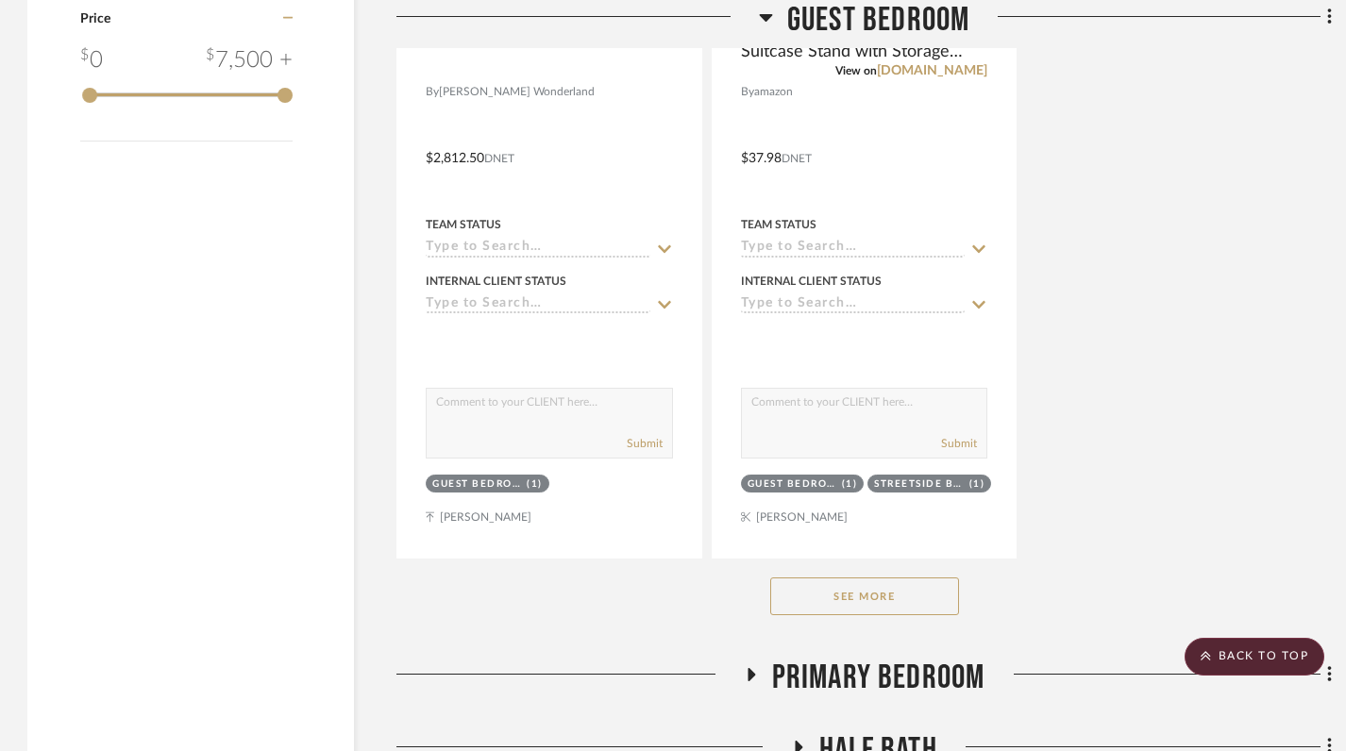
scroll to position [2913, 1]
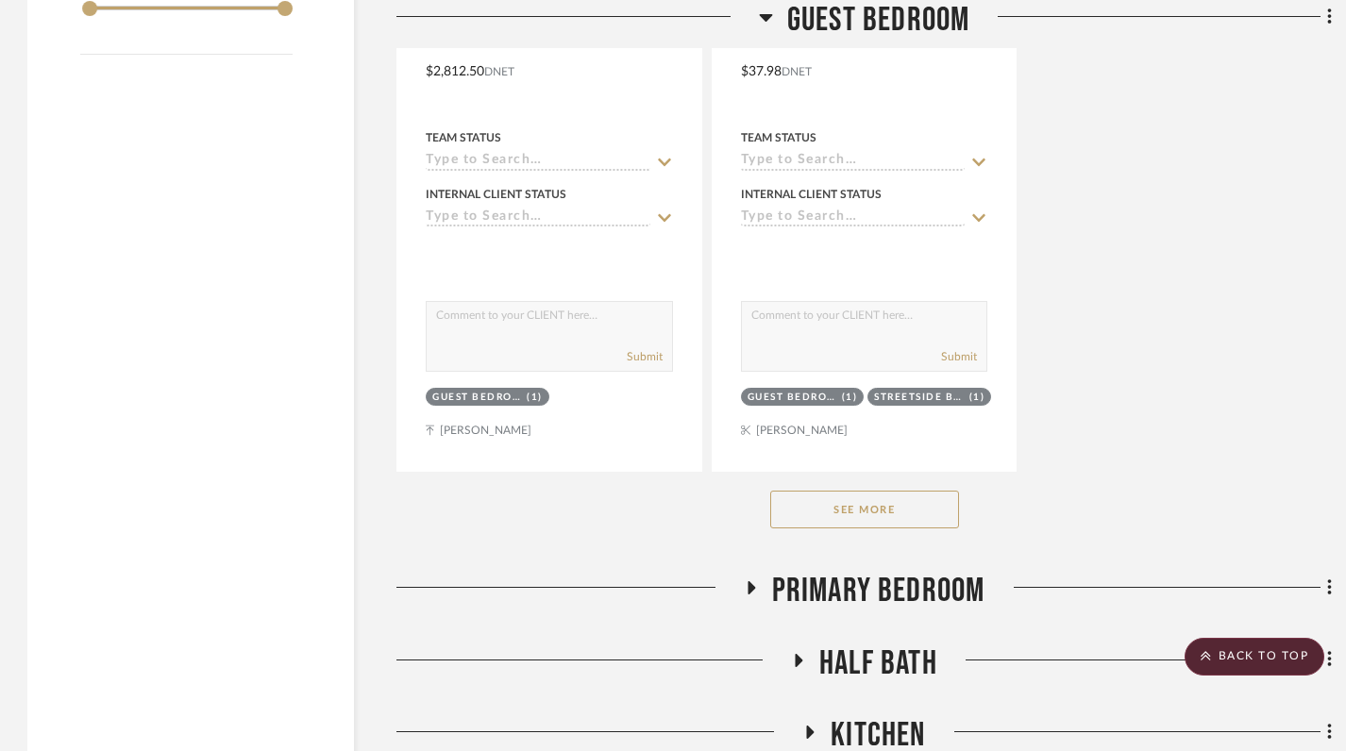
click at [866, 511] on button "See More" at bounding box center [864, 510] width 189 height 38
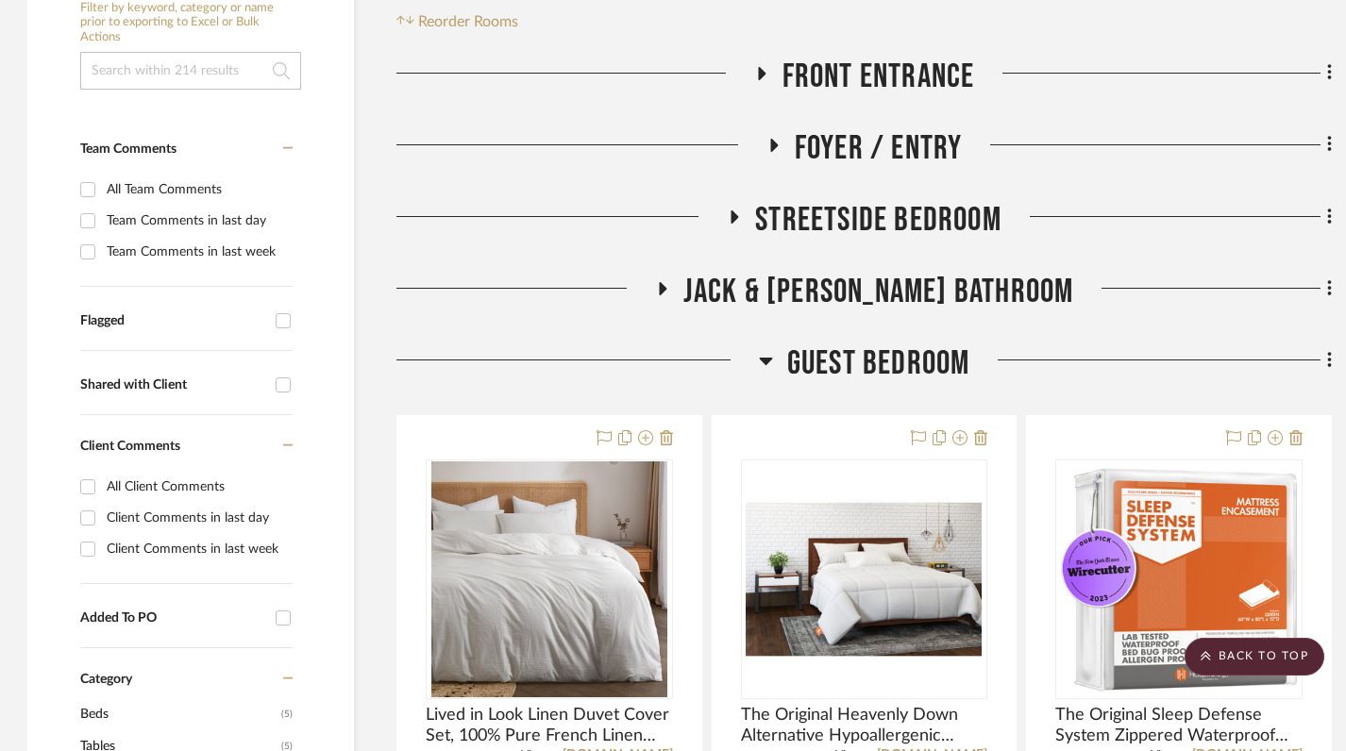
scroll to position [456, 1]
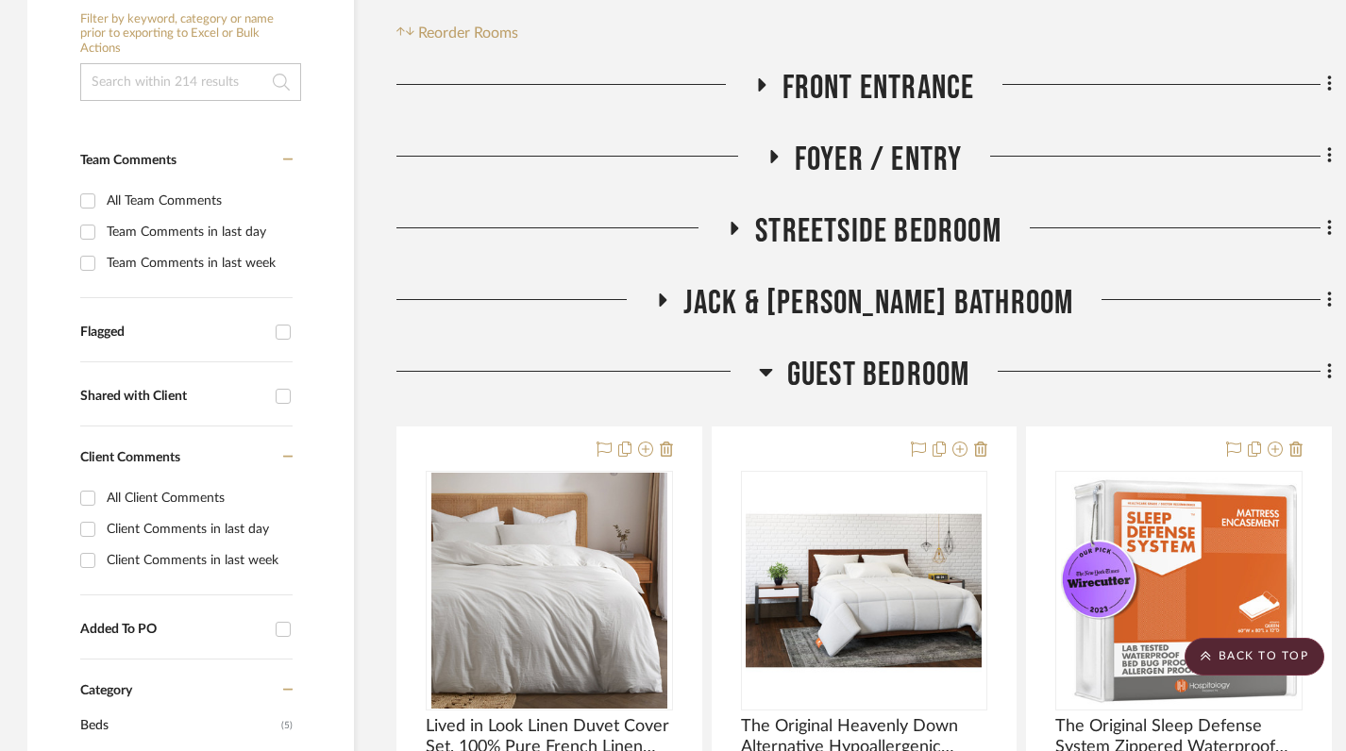
click at [763, 368] on icon at bounding box center [766, 372] width 14 height 23
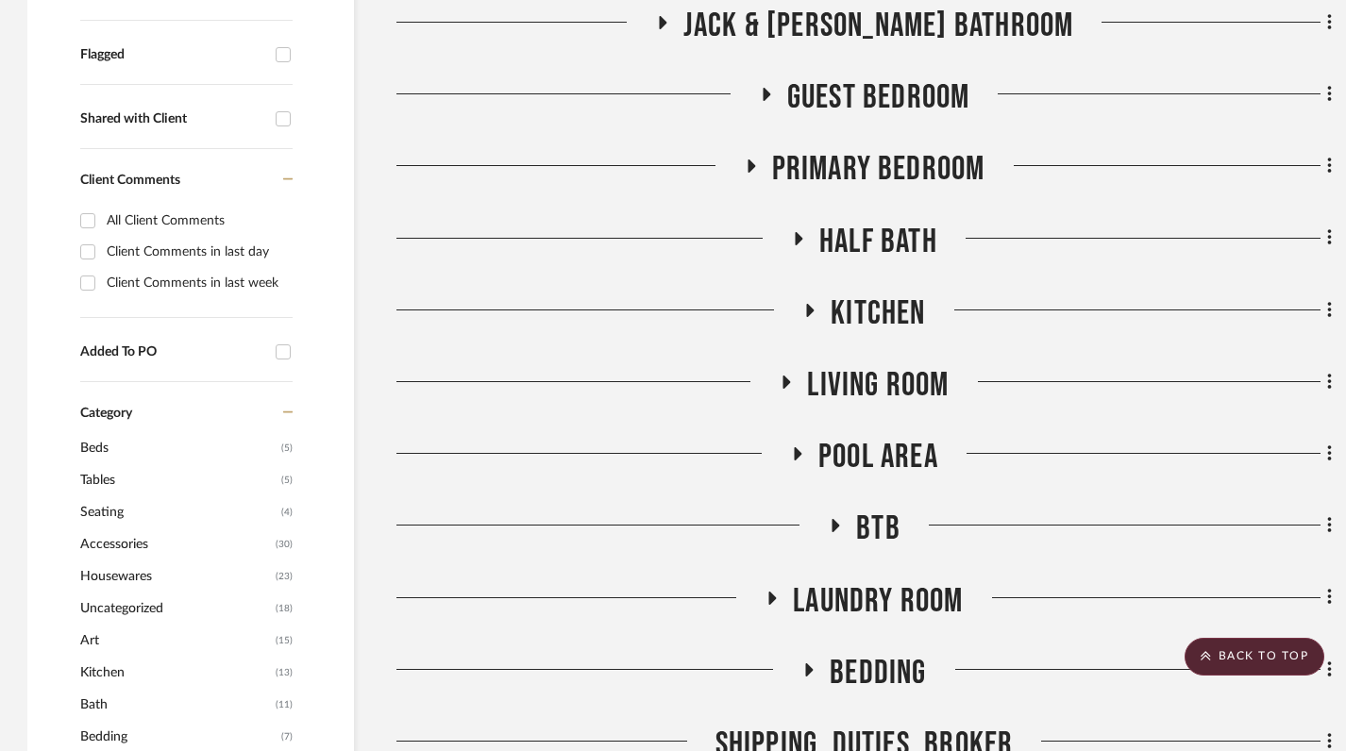
scroll to position [736, 1]
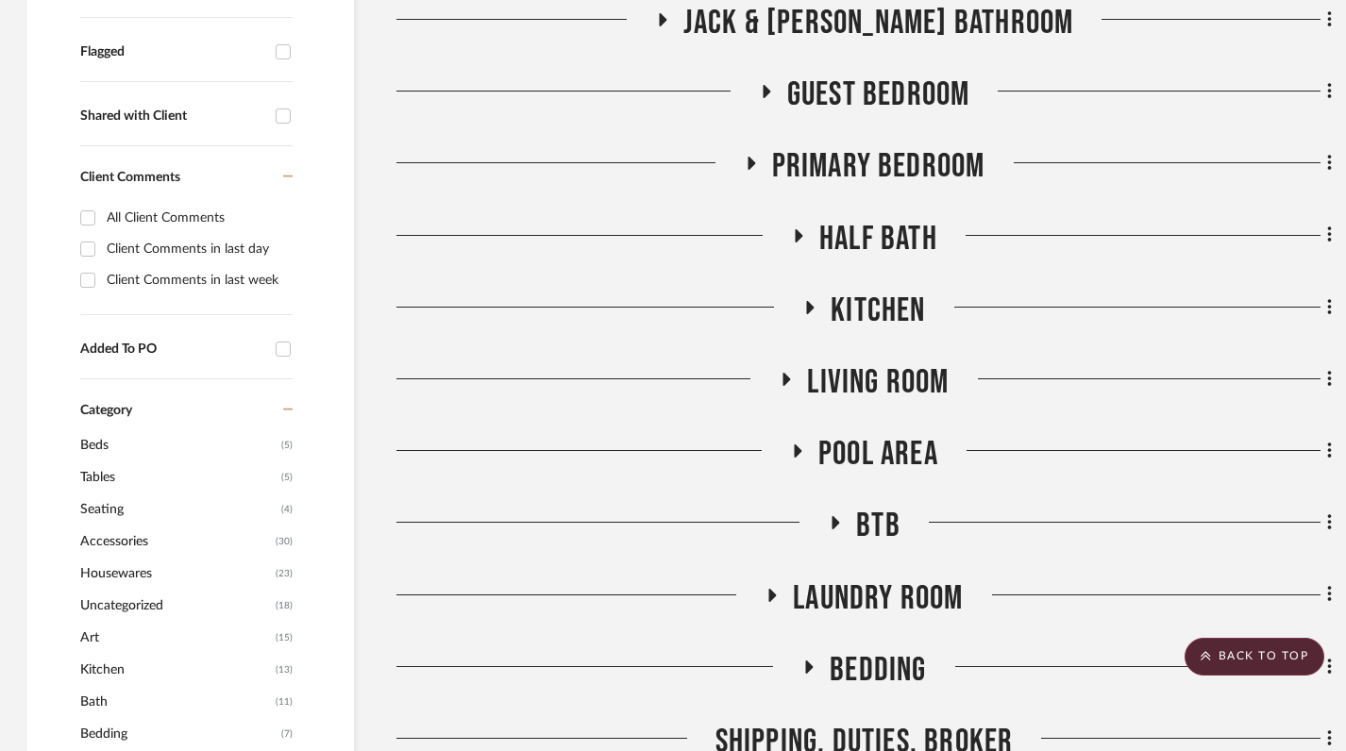
click at [792, 454] on icon at bounding box center [797, 452] width 23 height 14
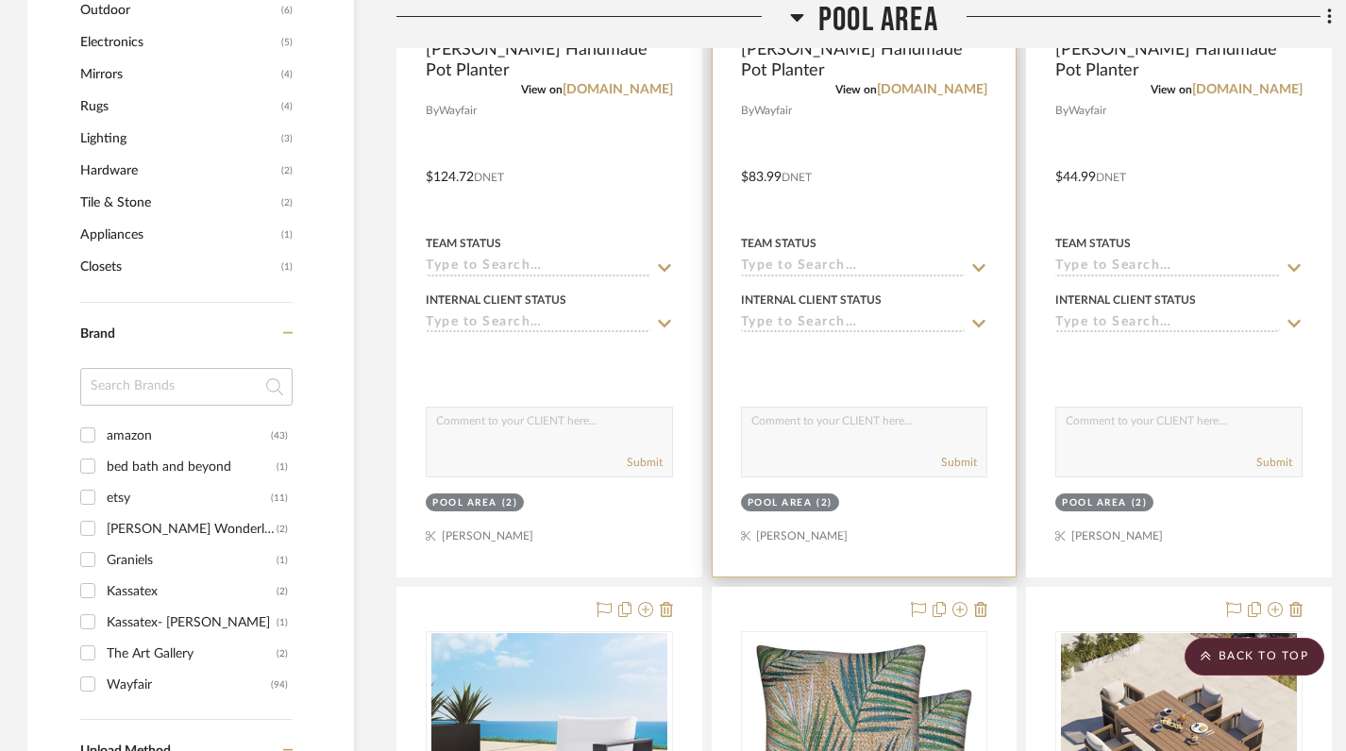
scroll to position [1112, 1]
